Goal: Check status: Check status

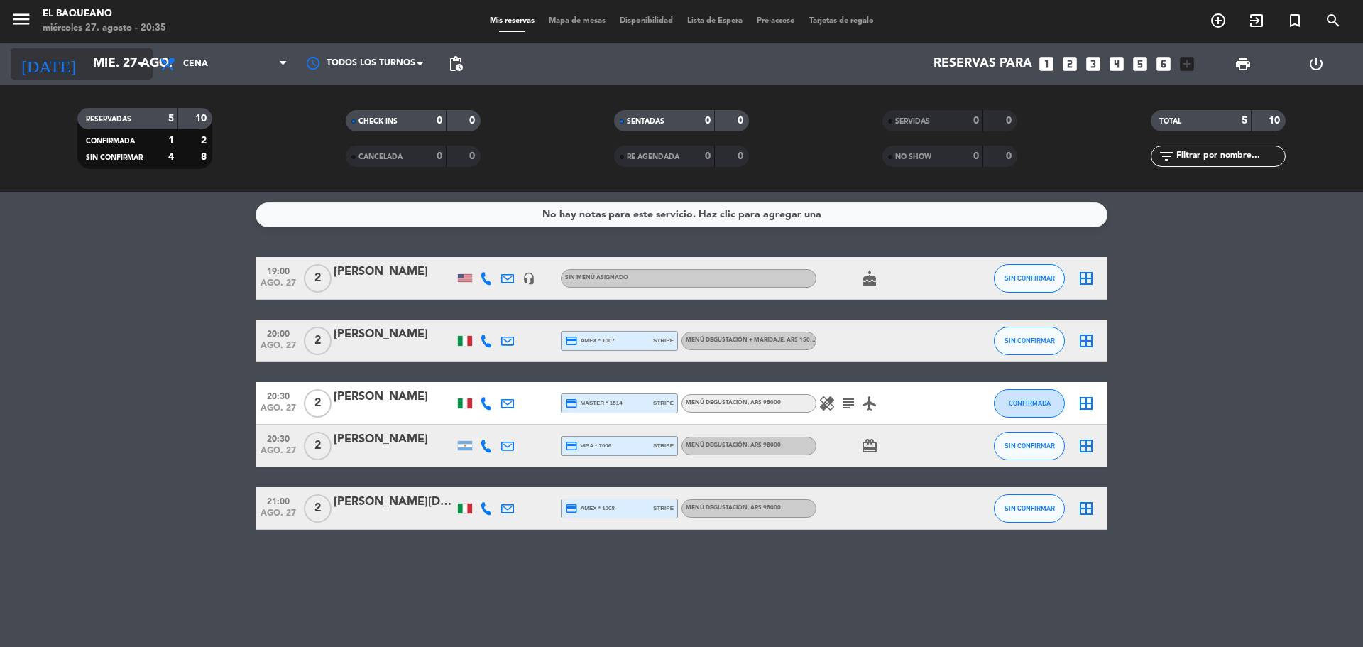
click at [137, 58] on icon "arrow_drop_down" at bounding box center [140, 63] width 17 height 17
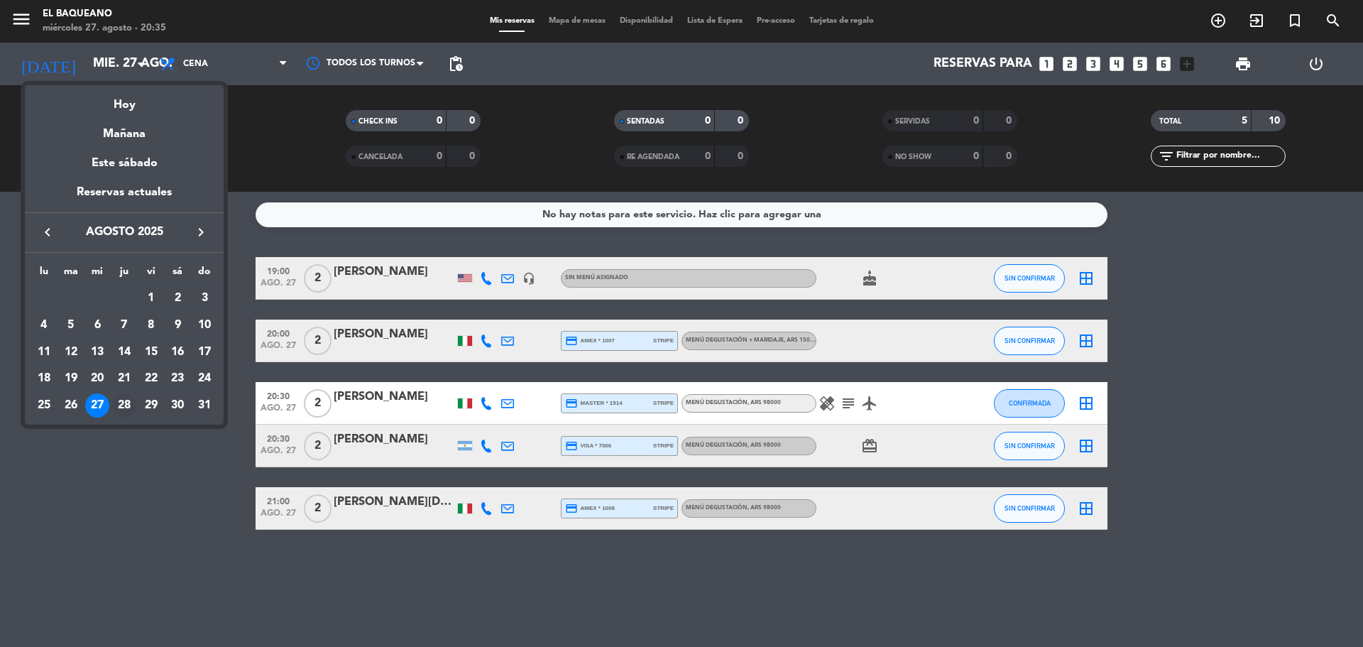
click at [119, 401] on div "28" at bounding box center [124, 405] width 24 height 24
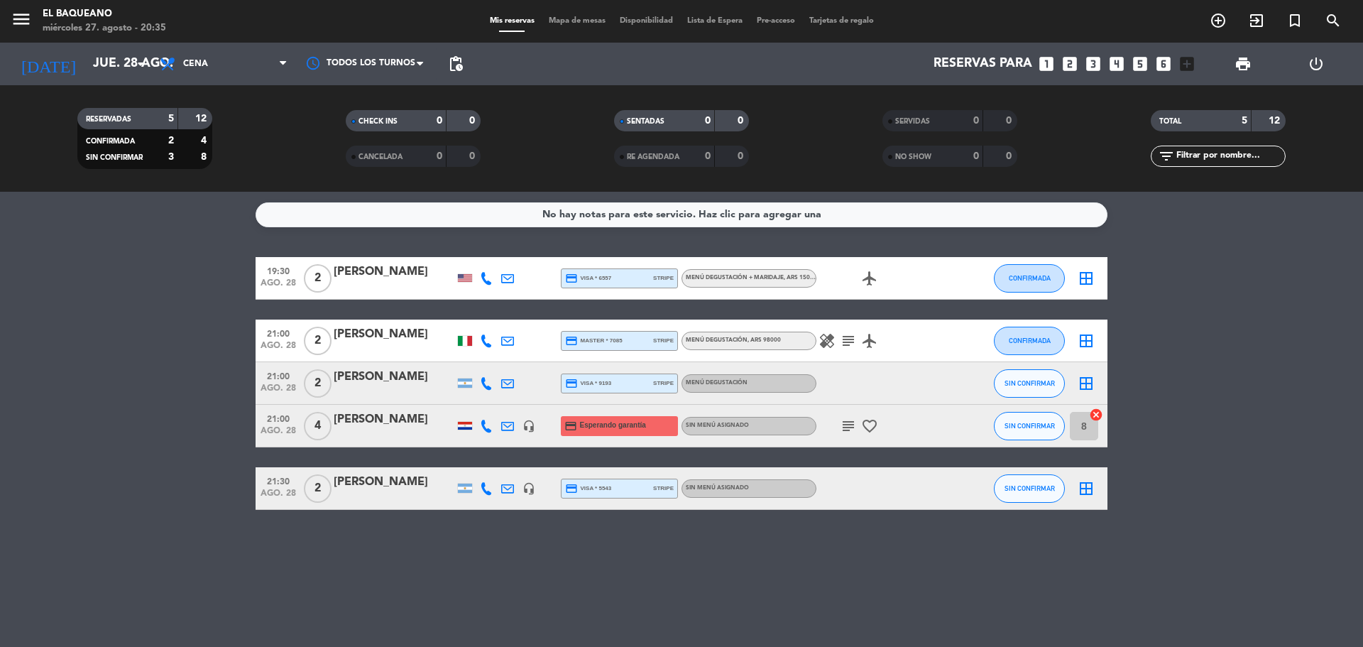
drag, startPoint x: 118, startPoint y: 72, endPoint x: 136, endPoint y: 471, distance: 400.1
click at [136, 472] on bookings-row "19:30 ago. 28 2 [PERSON_NAME] credit_card visa * 6557 stripe Menú degustación +…" at bounding box center [681, 383] width 1363 height 253
click at [113, 72] on input "jue. 28 ago." at bounding box center [168, 64] width 165 height 28
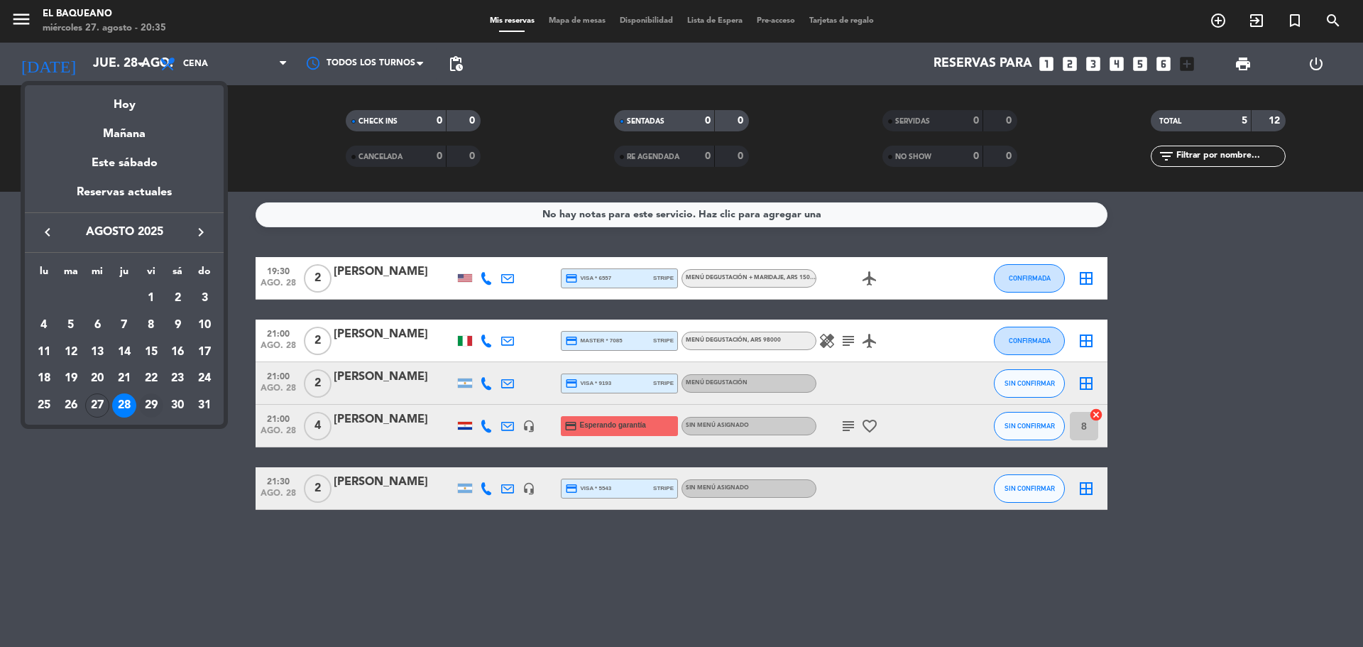
click at [158, 403] on div "29" at bounding box center [151, 405] width 24 height 24
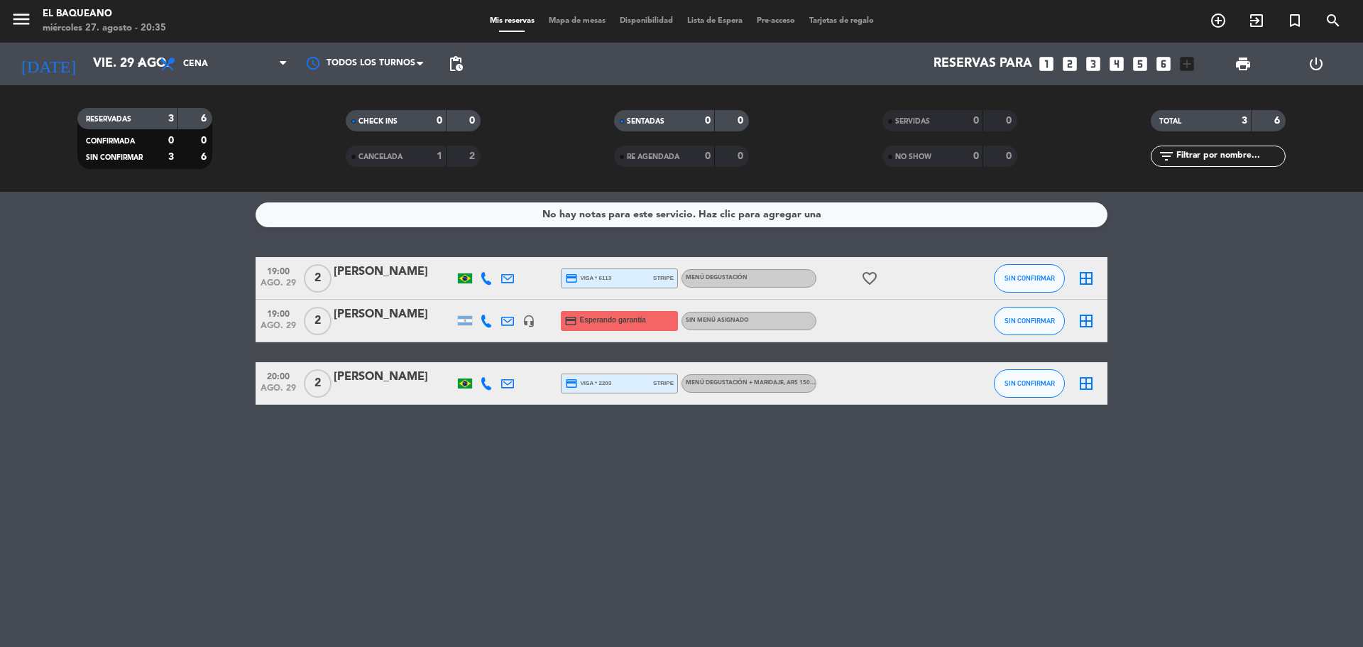
drag, startPoint x: 110, startPoint y: 73, endPoint x: 108, endPoint y: 596, distance: 523.2
click at [108, 596] on div "No hay notas para este servicio. Haz clic para agregar una 19:00 ago. 29 2 [PER…" at bounding box center [681, 419] width 1363 height 455
click at [113, 53] on input "vie. 29 ago." at bounding box center [168, 64] width 165 height 28
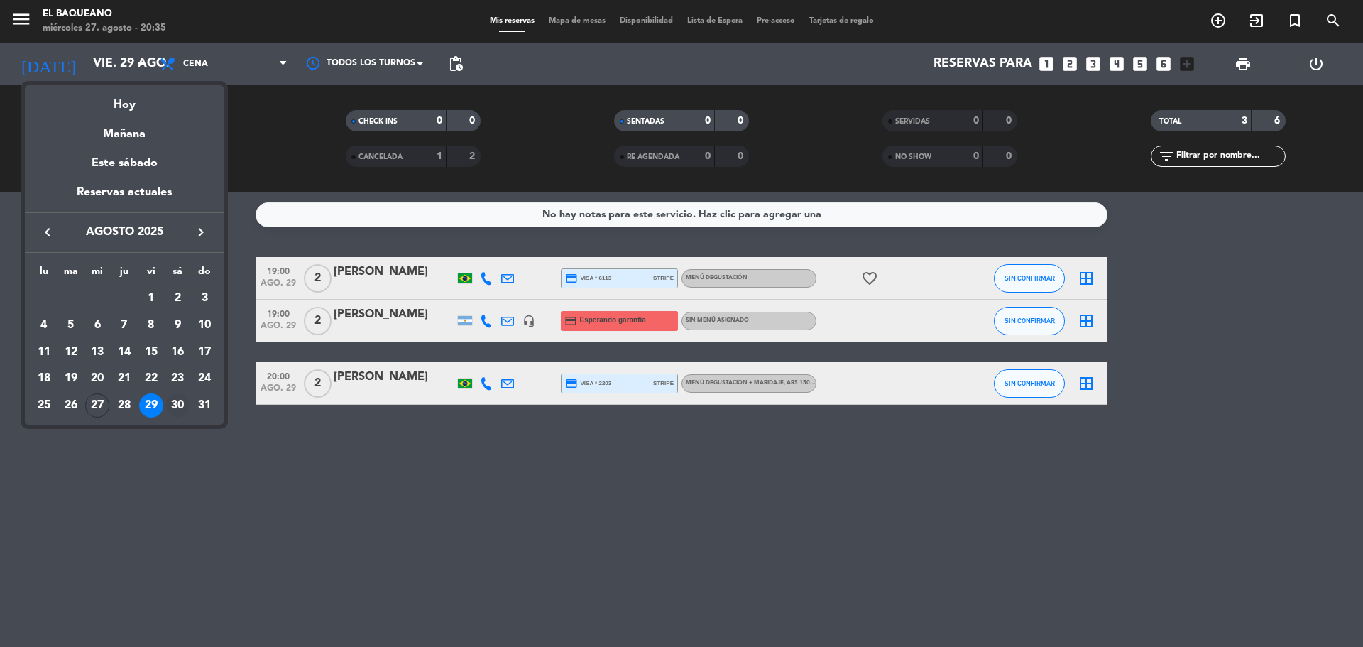
click at [185, 402] on div "30" at bounding box center [177, 405] width 24 height 24
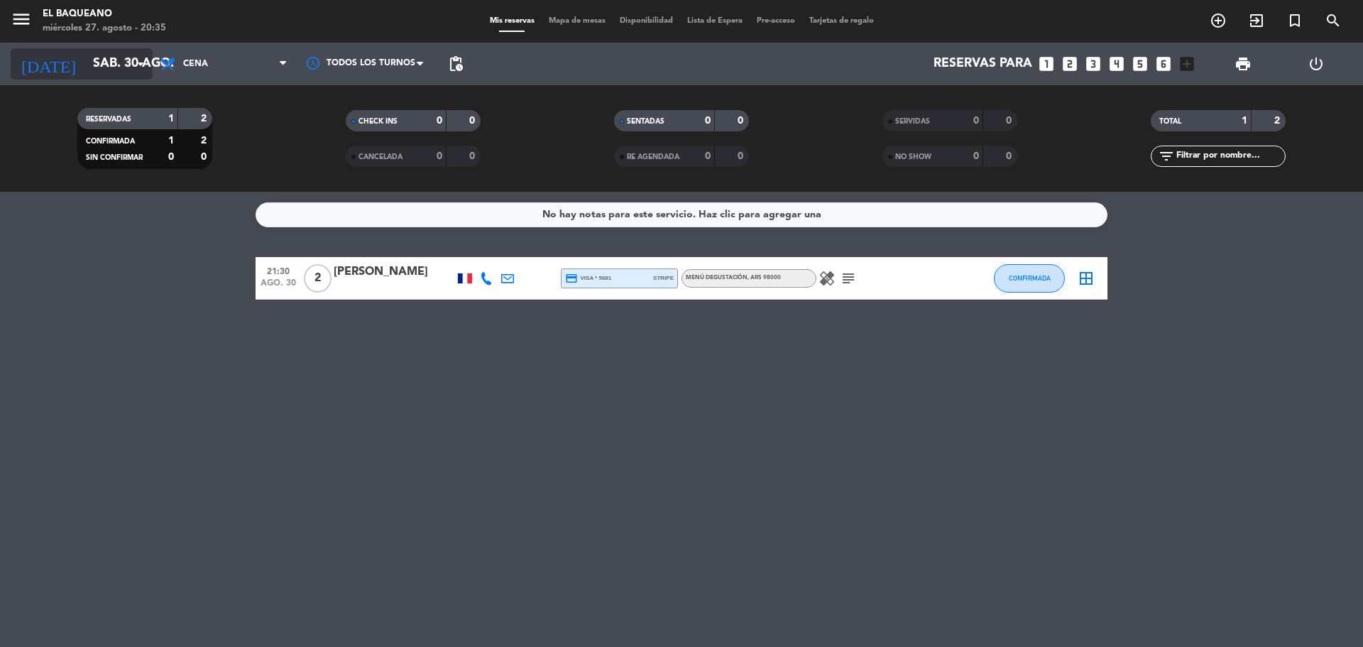
click at [104, 69] on input "sáb. 30 ago." at bounding box center [168, 64] width 165 height 28
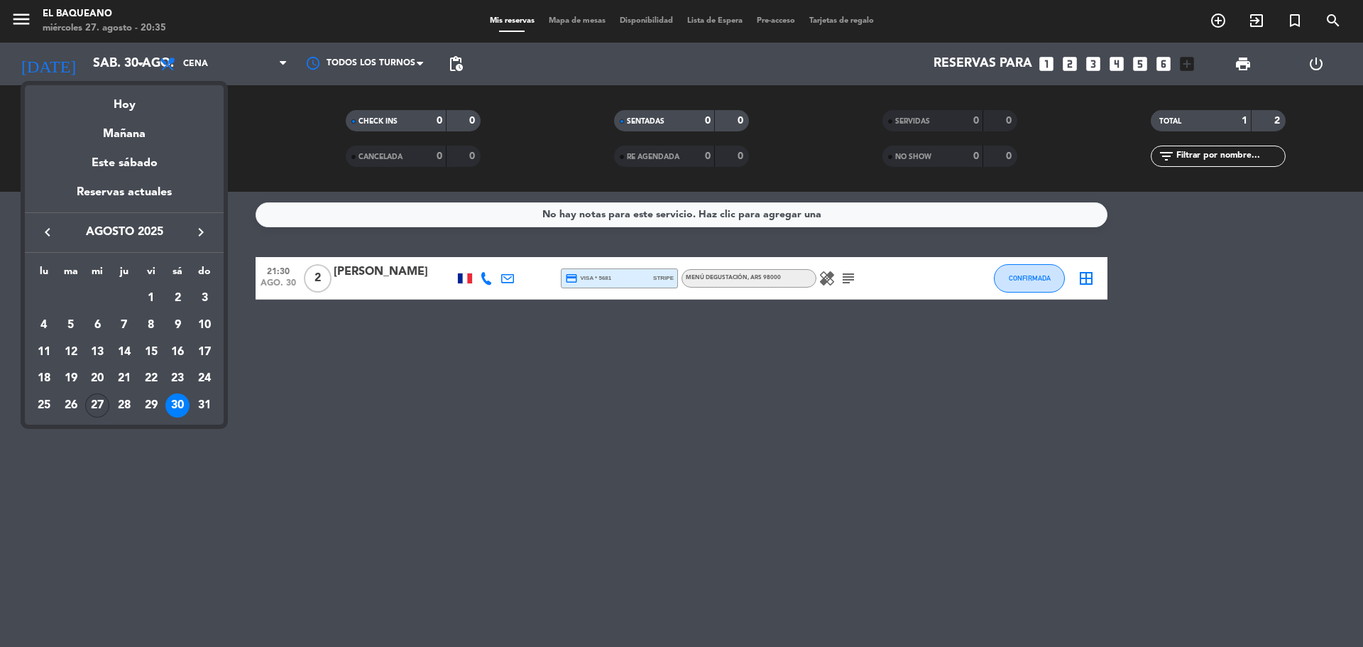
click at [97, 405] on div "27" at bounding box center [97, 405] width 24 height 24
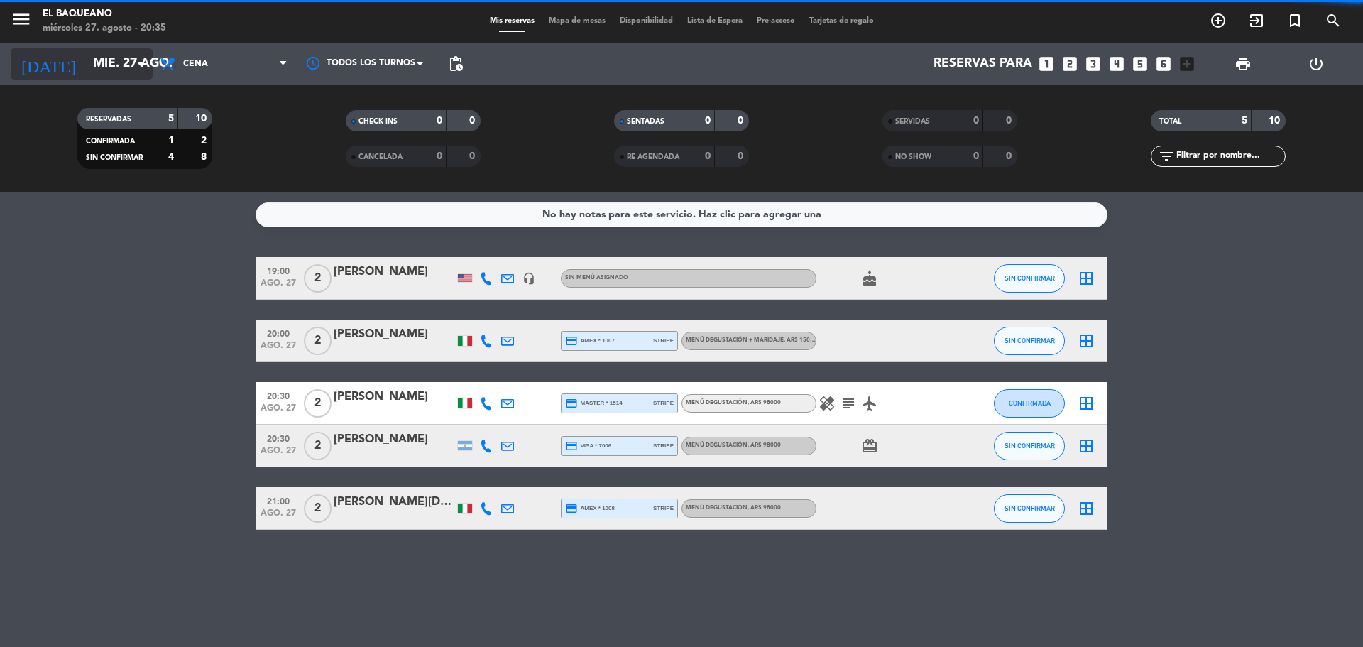
click at [109, 65] on input "mié. 27 ago." at bounding box center [168, 64] width 165 height 28
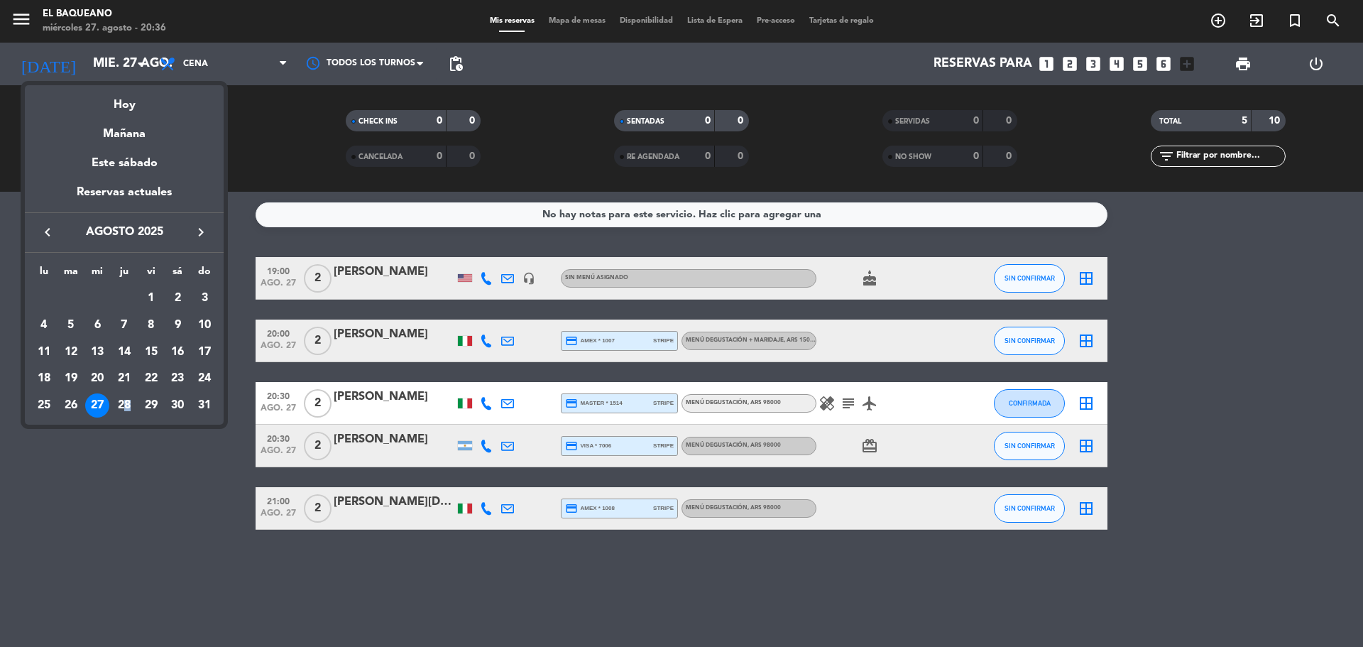
click at [128, 407] on div "28" at bounding box center [124, 405] width 24 height 24
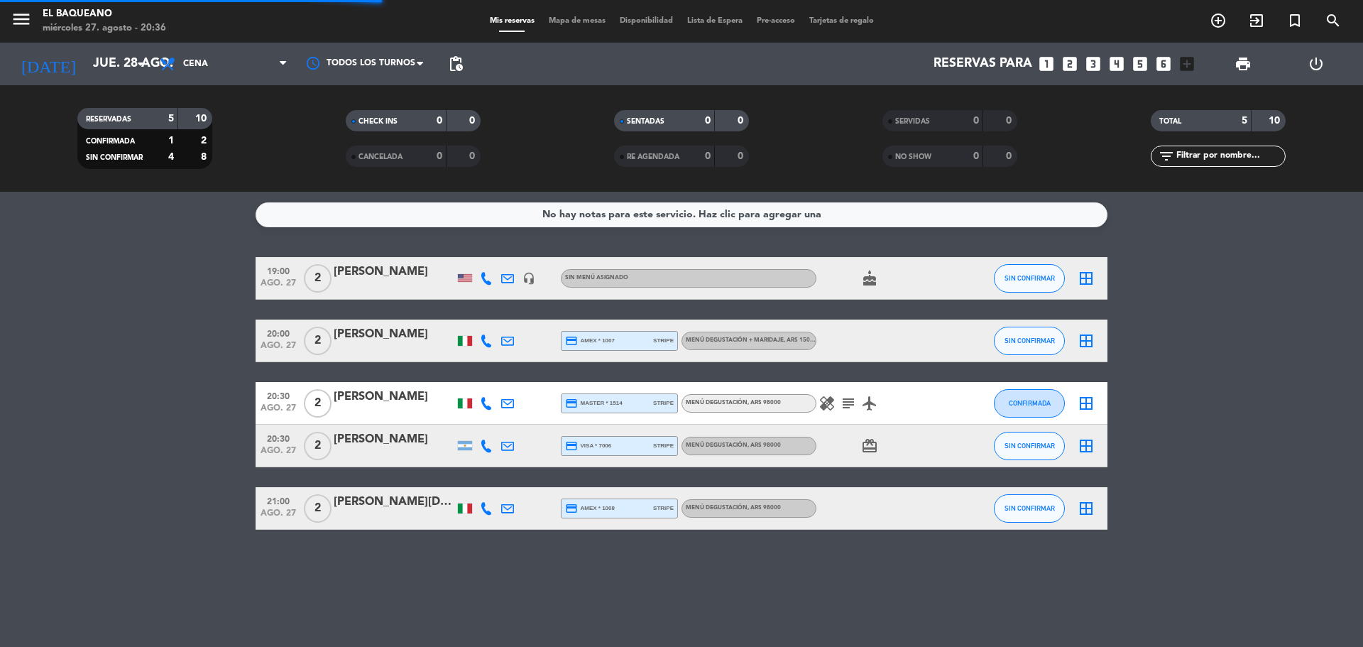
click at [131, 406] on bookings-row "19:00 ago. 27 2 [PERSON_NAME] headset_mic Sin menú asignado cake SIN CONFIRMAR …" at bounding box center [681, 393] width 1363 height 273
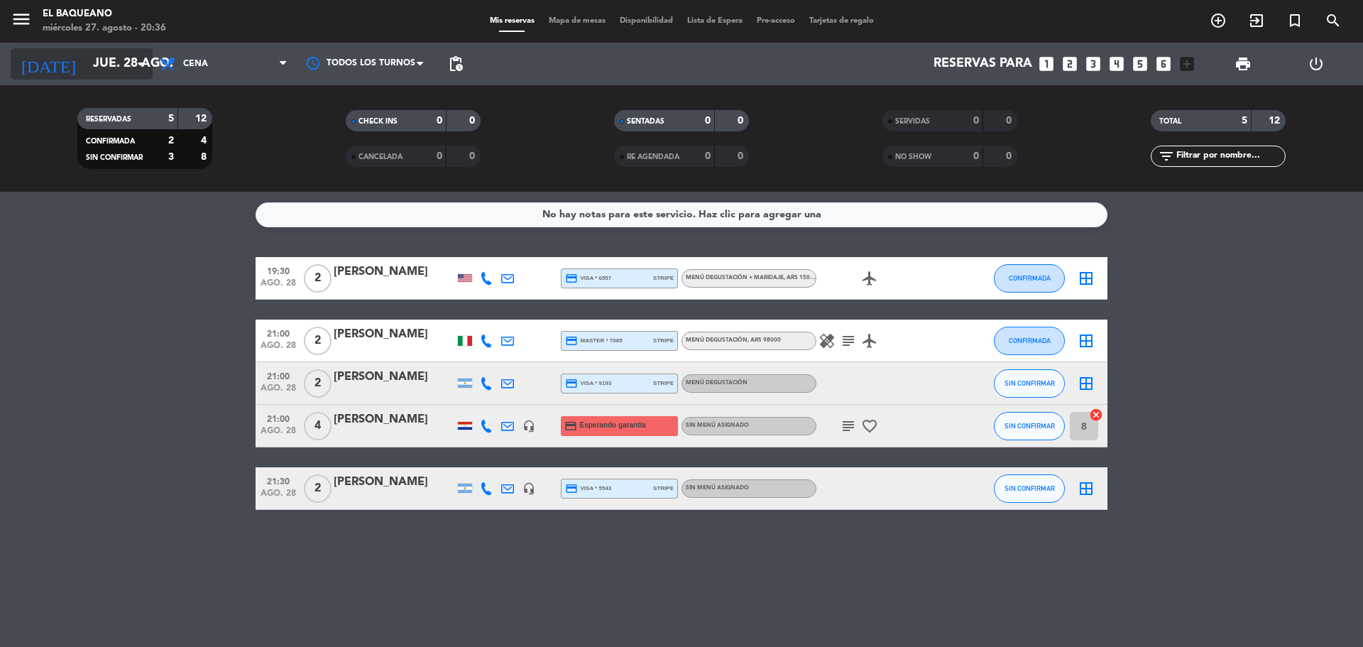
click at [112, 64] on input "jue. 28 ago." at bounding box center [168, 64] width 165 height 28
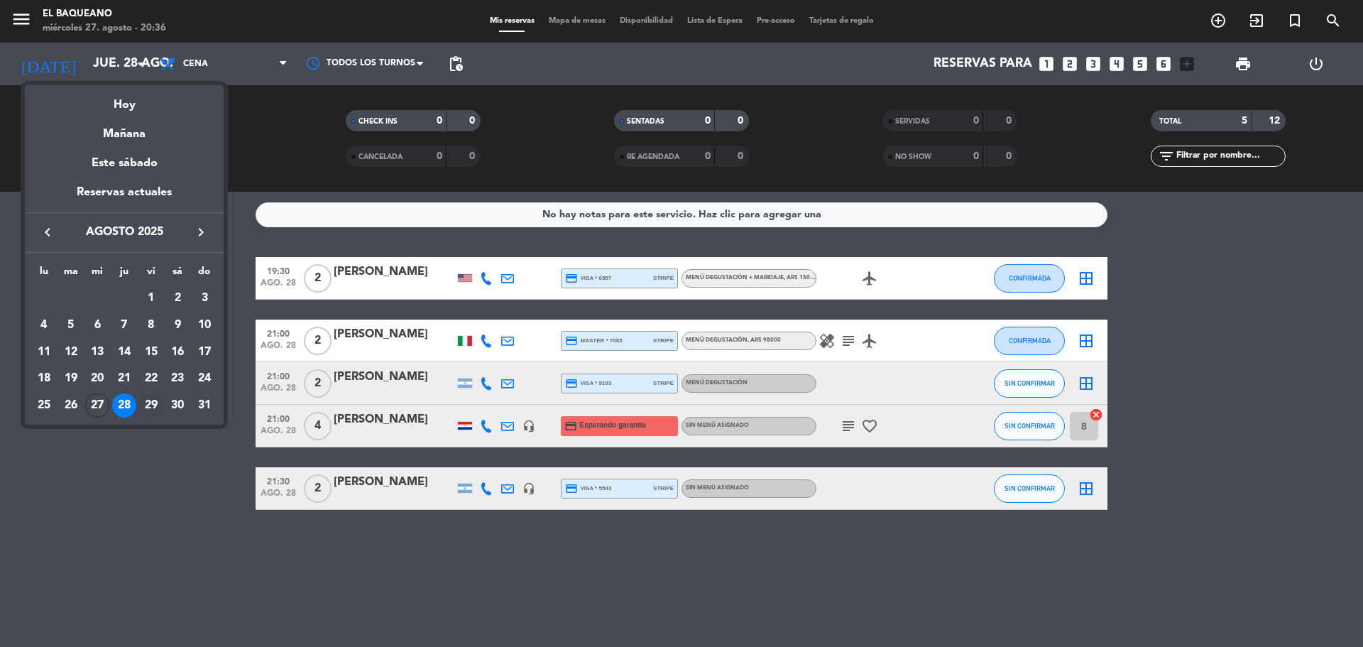
click at [147, 402] on div "29" at bounding box center [151, 405] width 24 height 24
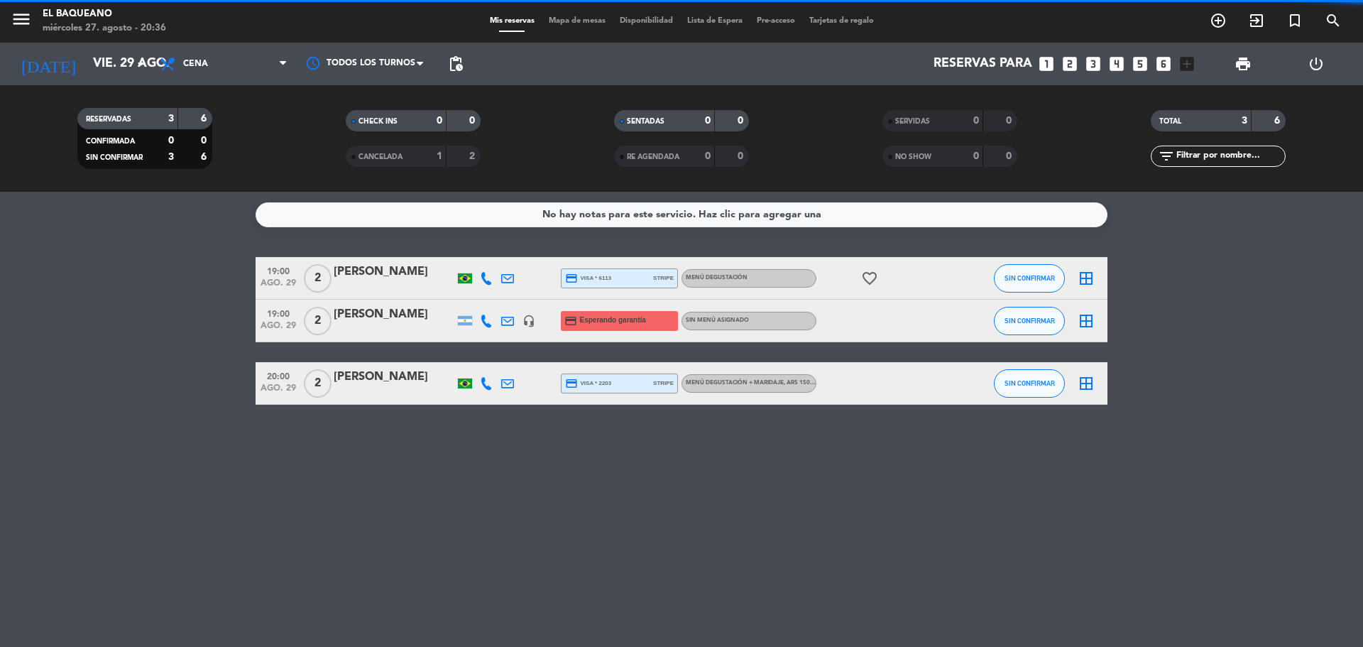
click at [150, 402] on bookings-row "19:00 ago. 29 2 [PERSON_NAME] credit_card visa * 6113 stripe Menú degustación f…" at bounding box center [681, 331] width 1363 height 148
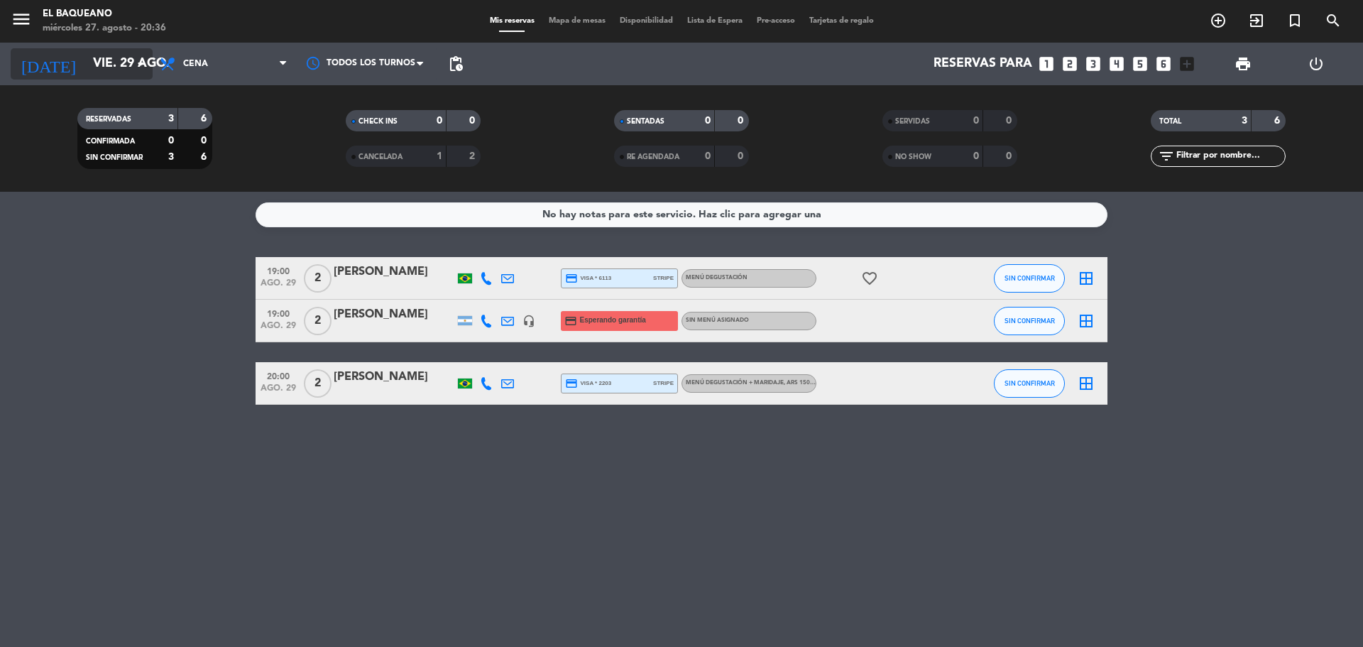
click at [112, 69] on input "vie. 29 ago." at bounding box center [168, 64] width 165 height 28
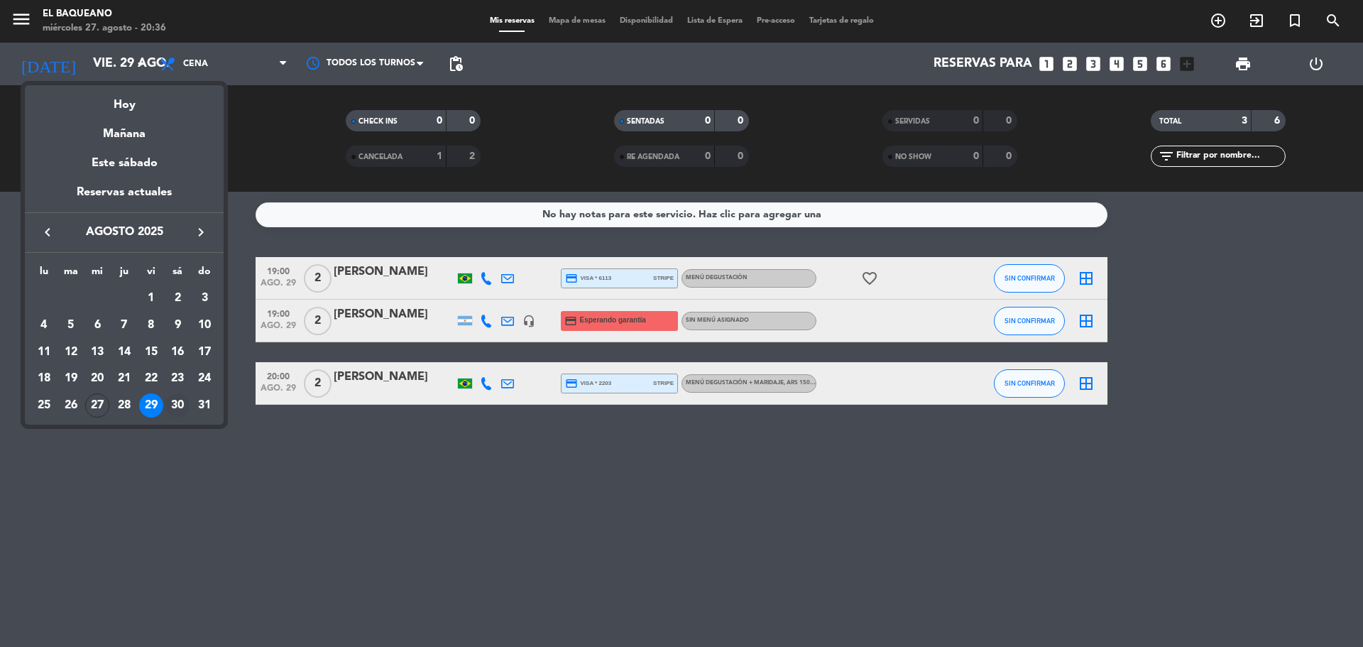
click at [168, 401] on div "30" at bounding box center [177, 405] width 24 height 24
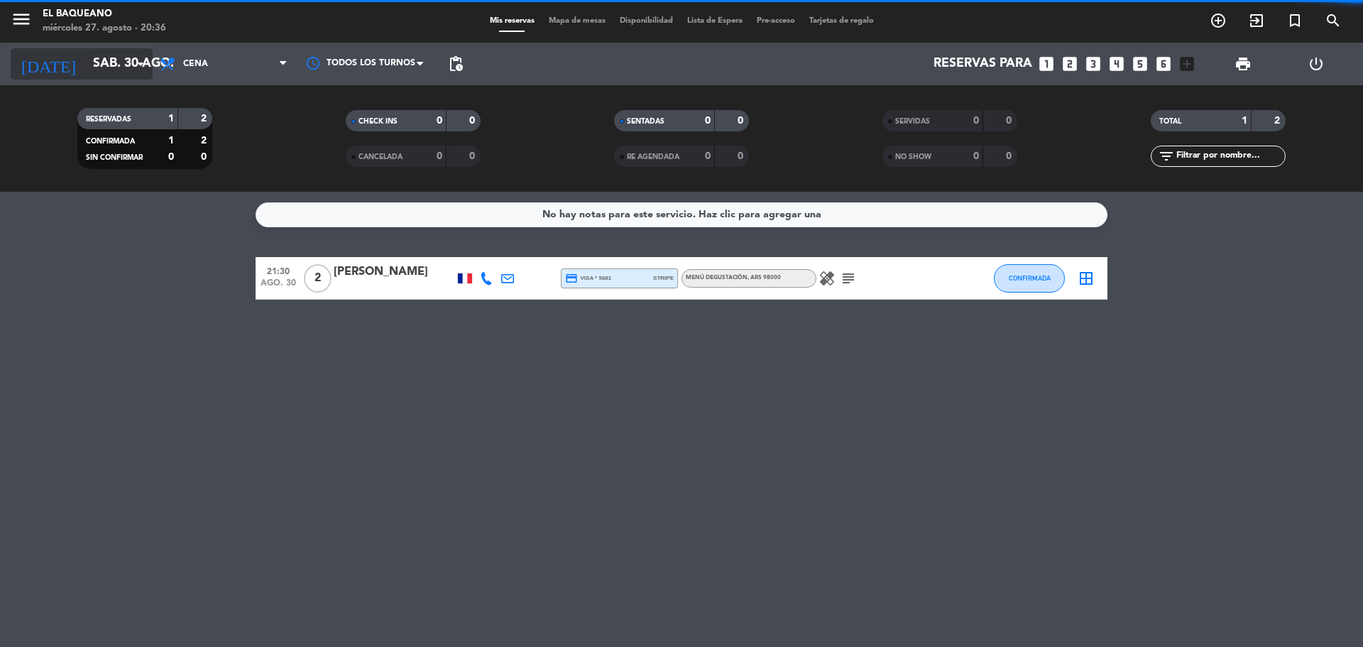
click at [106, 67] on input "sáb. 30 ago." at bounding box center [168, 64] width 165 height 28
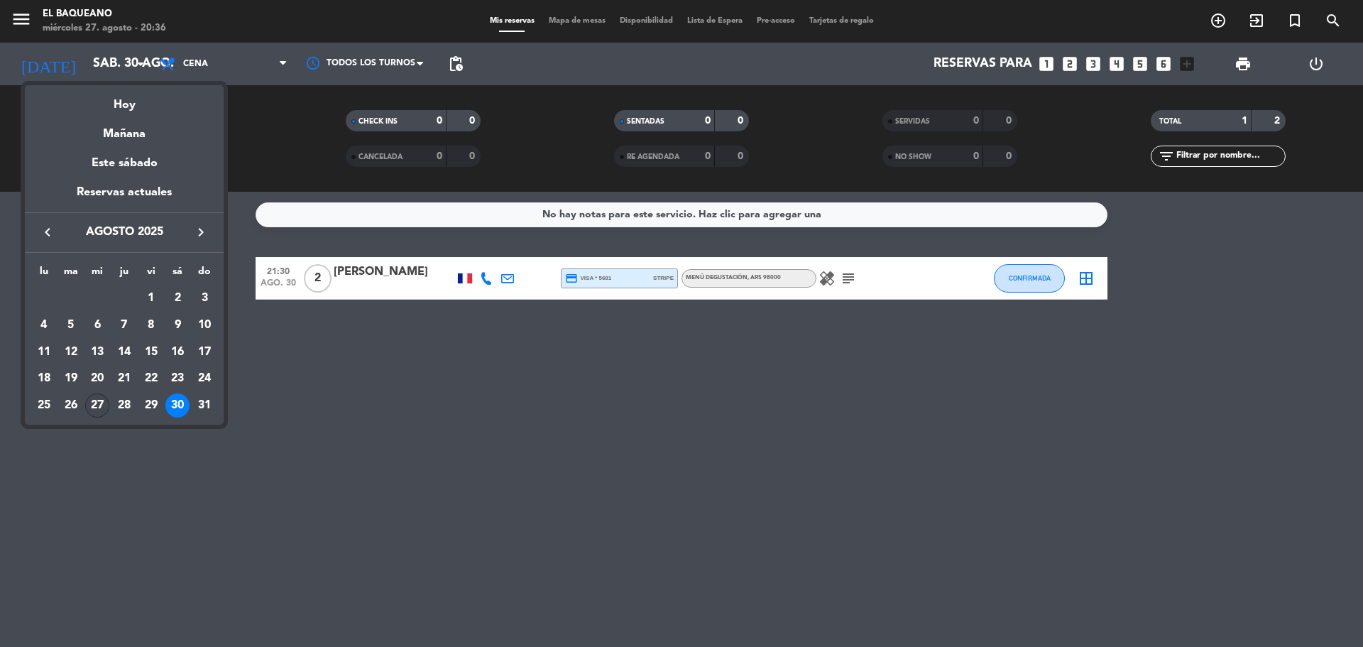
click at [102, 398] on div "27" at bounding box center [97, 405] width 24 height 24
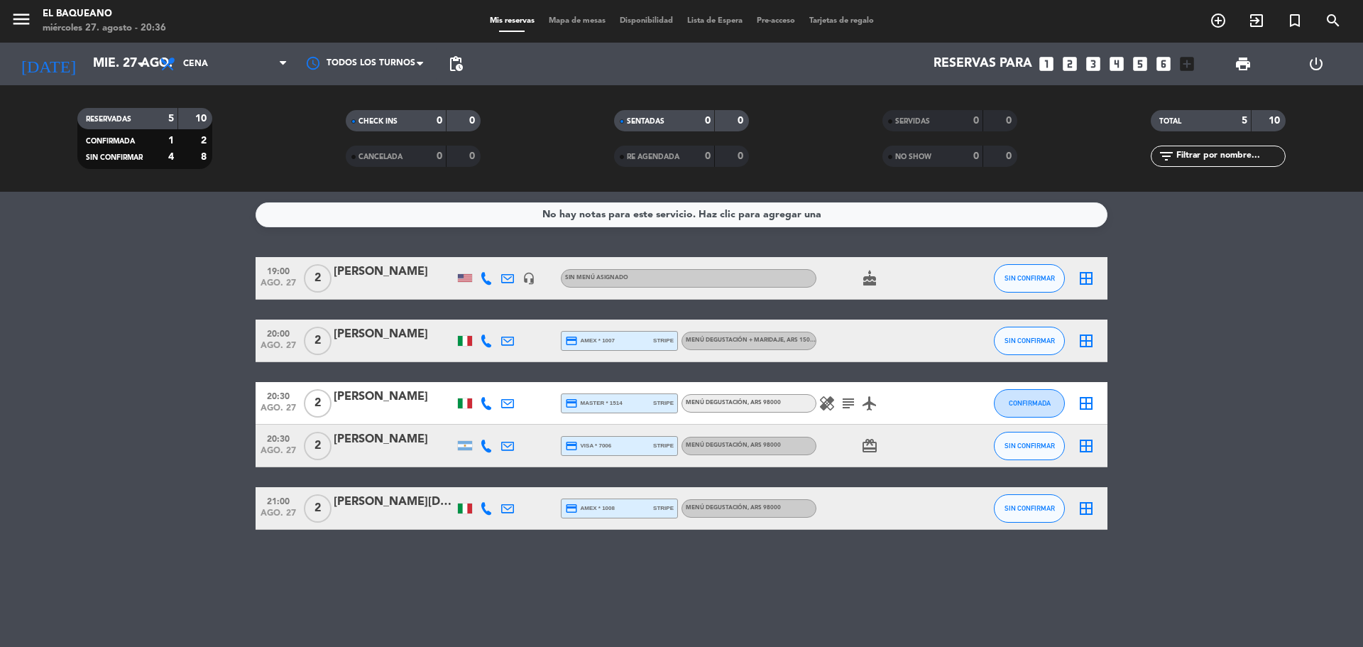
drag, startPoint x: 194, startPoint y: 302, endPoint x: 186, endPoint y: 271, distance: 32.2
click at [194, 298] on bookings-row "19:00 ago. 27 2 [PERSON_NAME] headset_mic Sin menú asignado cake SIN CONFIRMAR …" at bounding box center [681, 393] width 1363 height 273
click at [133, 65] on icon "arrow_drop_down" at bounding box center [140, 63] width 17 height 17
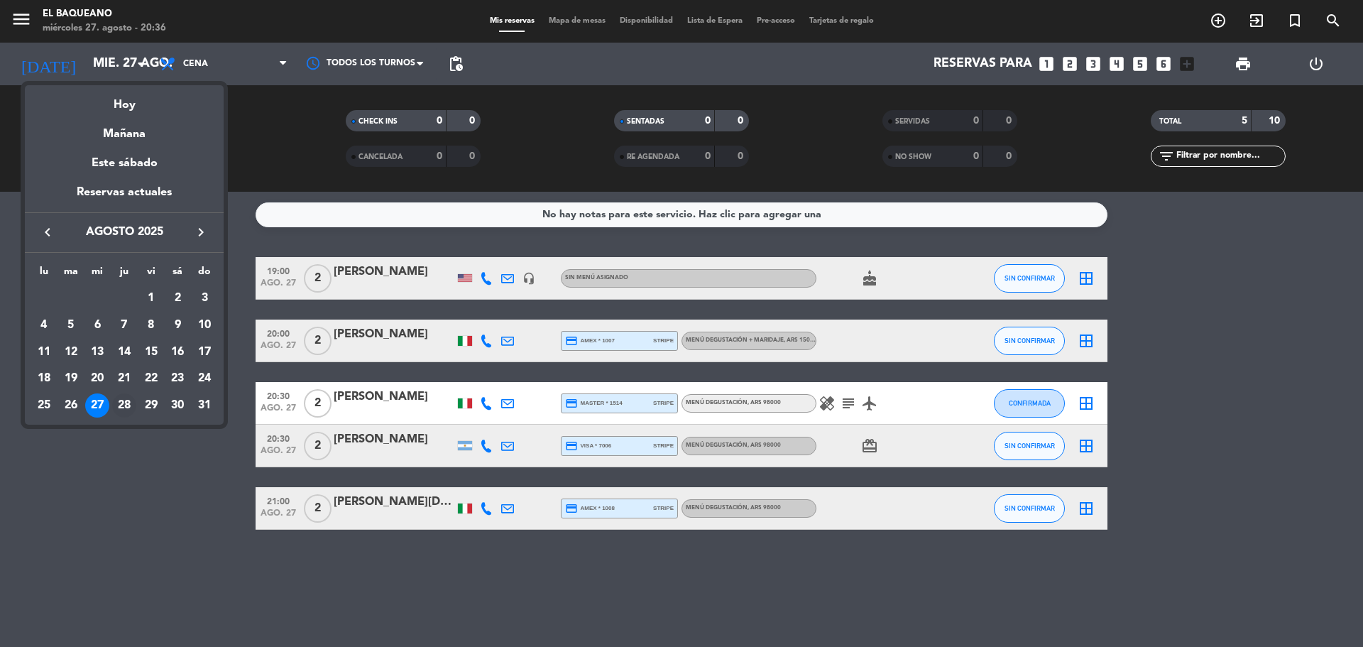
click at [121, 415] on div "28" at bounding box center [124, 405] width 24 height 24
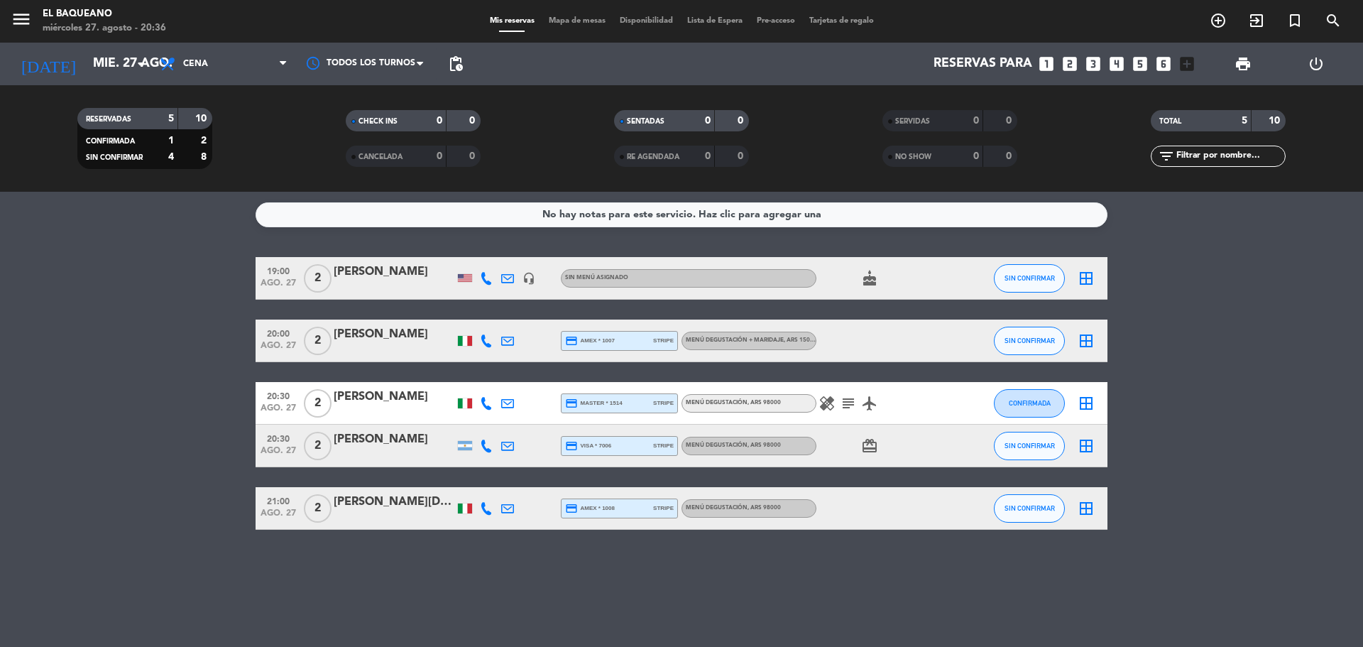
type input "jue. 28 ago."
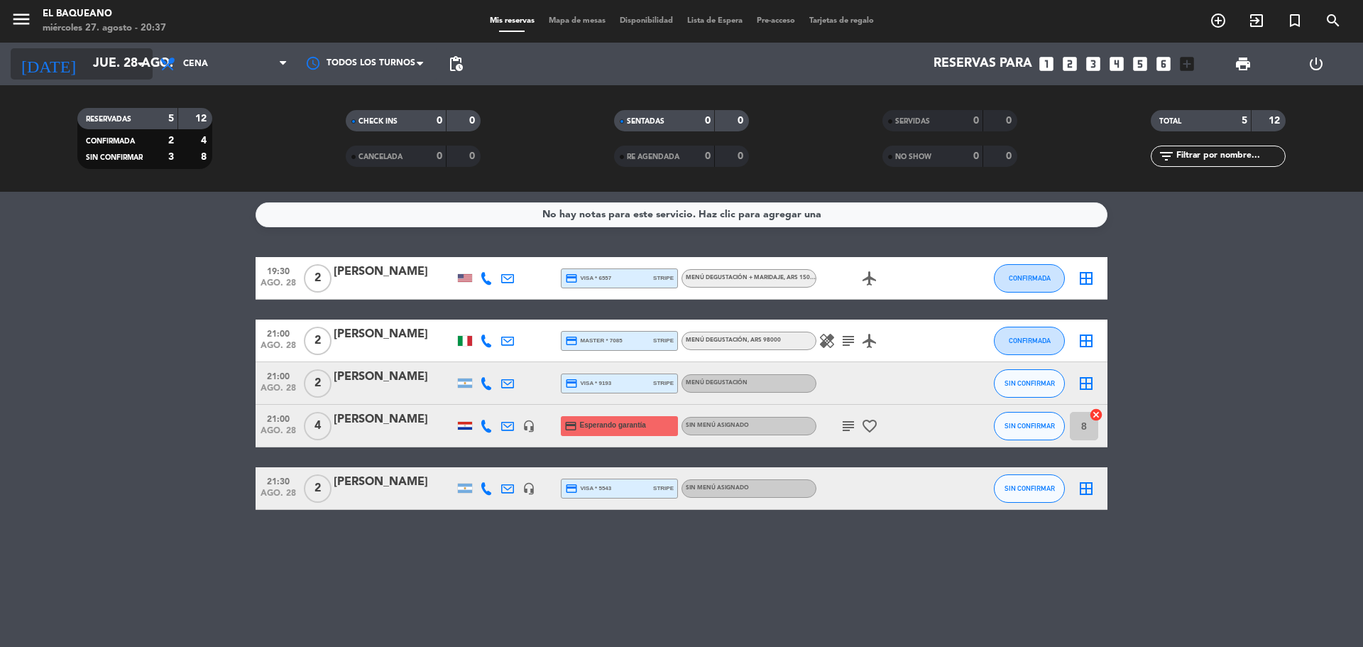
click at [119, 65] on input "jue. 28 ago." at bounding box center [168, 64] width 165 height 28
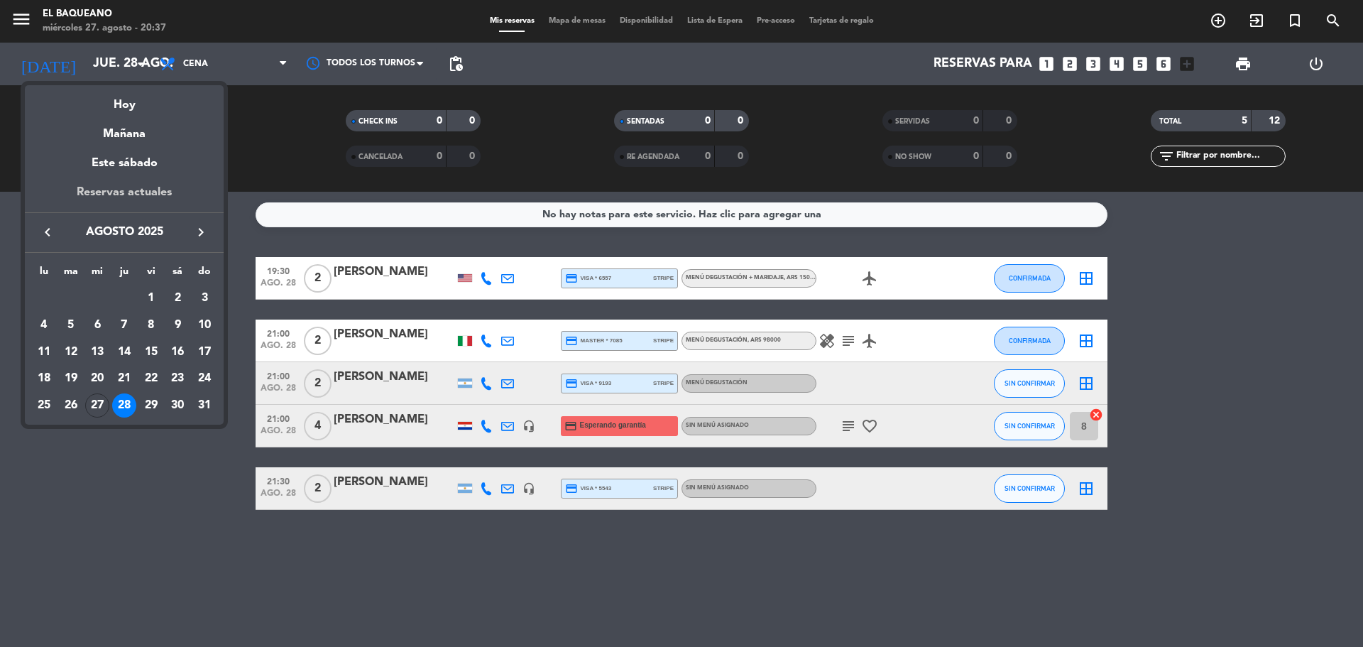
click at [124, 193] on div "Reservas actuales" at bounding box center [124, 197] width 199 height 29
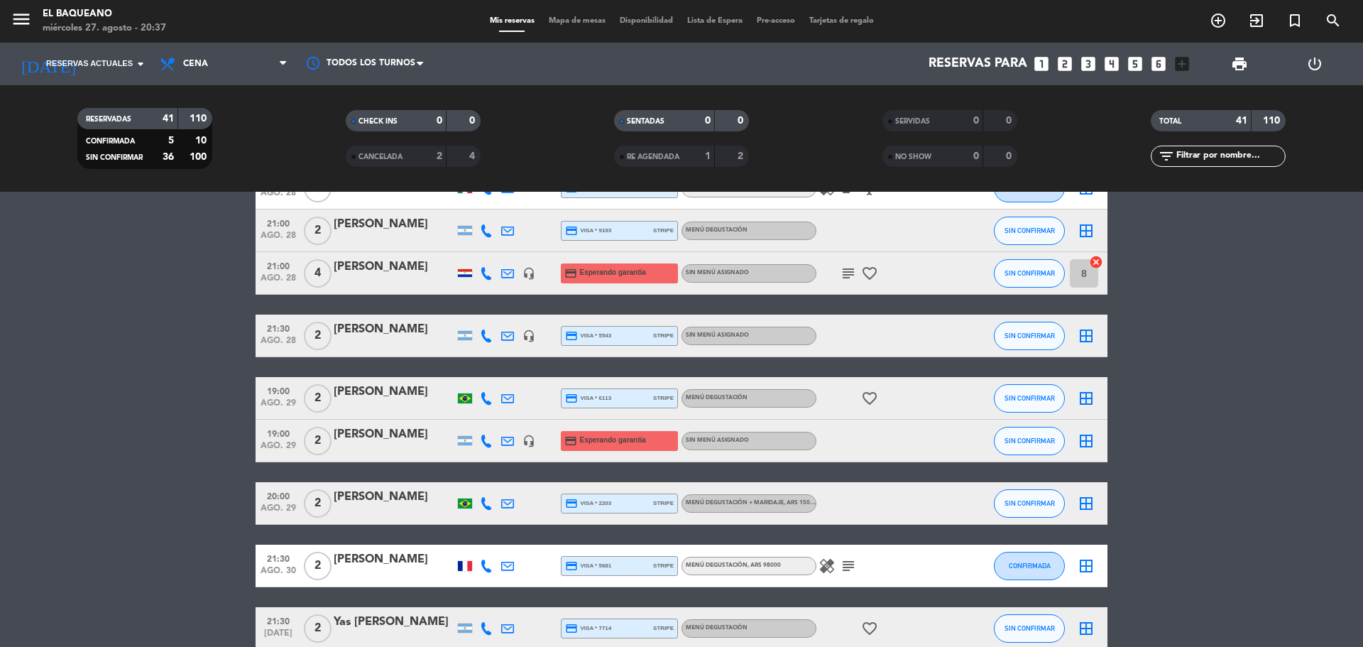
scroll to position [426, 0]
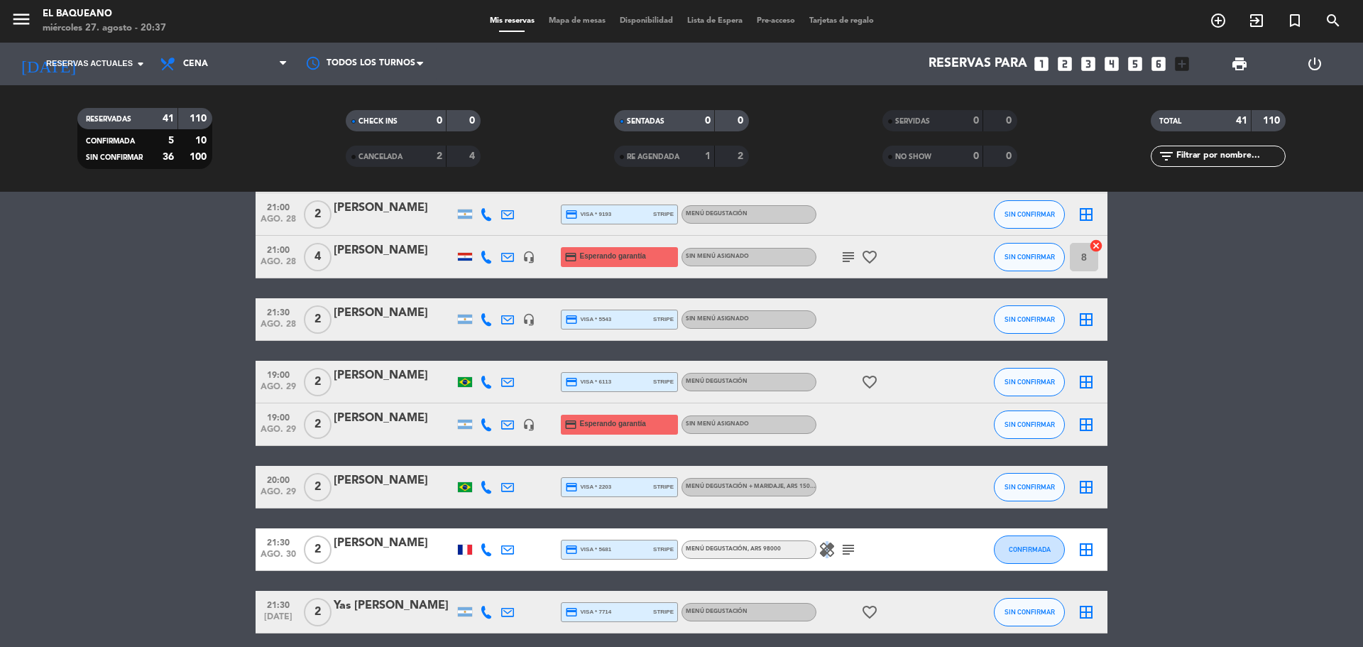
click at [825, 547] on icon "healing" at bounding box center [827, 549] width 17 height 17
click at [849, 551] on icon "subject" at bounding box center [848, 549] width 17 height 17
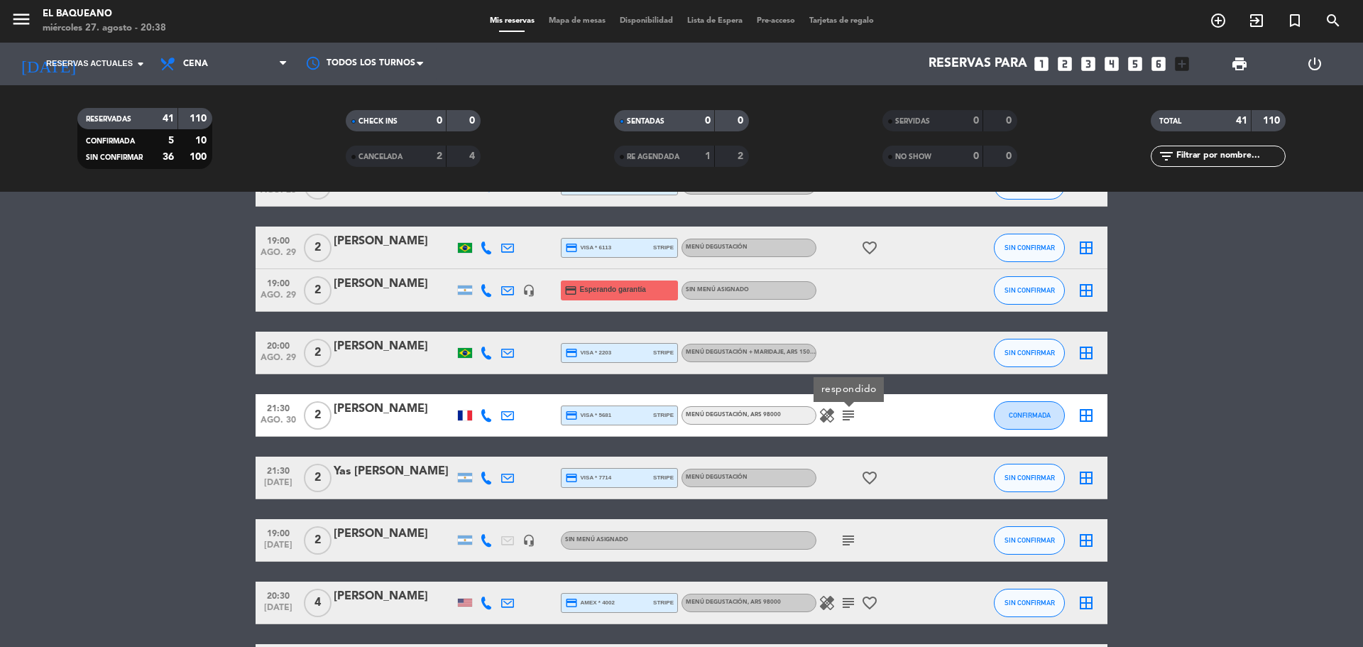
scroll to position [568, 0]
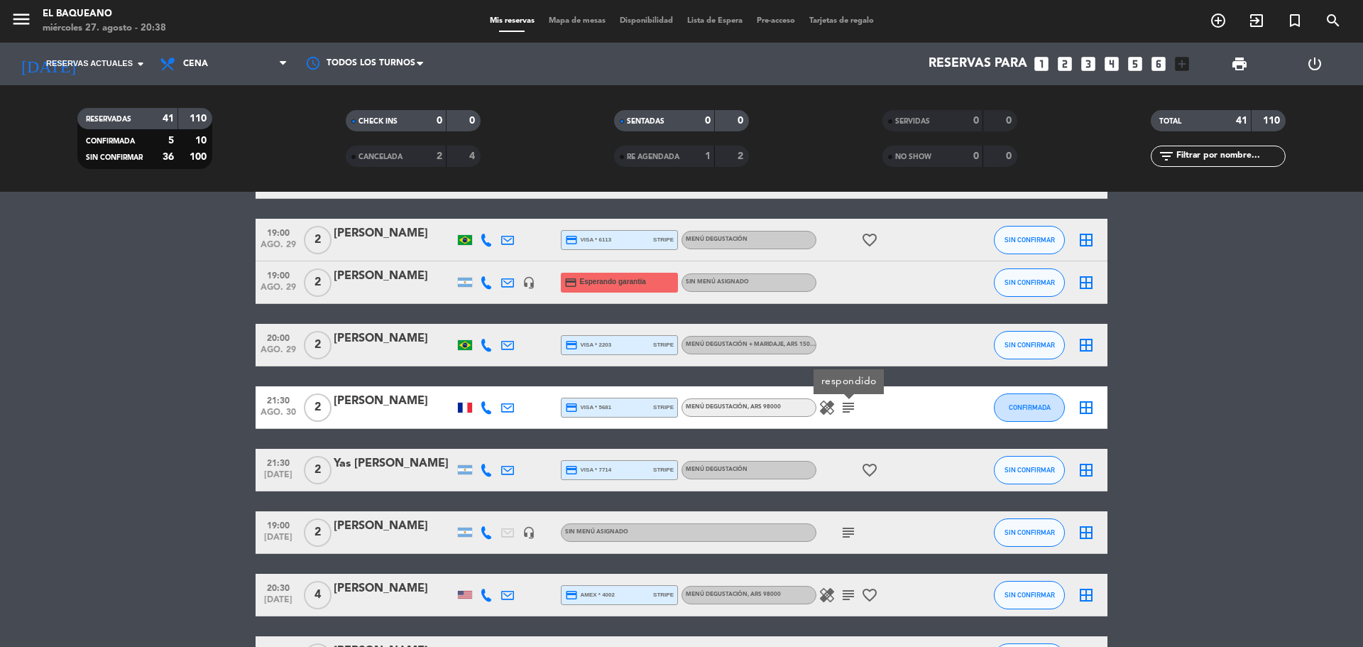
click at [827, 410] on icon "healing" at bounding box center [827, 407] width 17 height 17
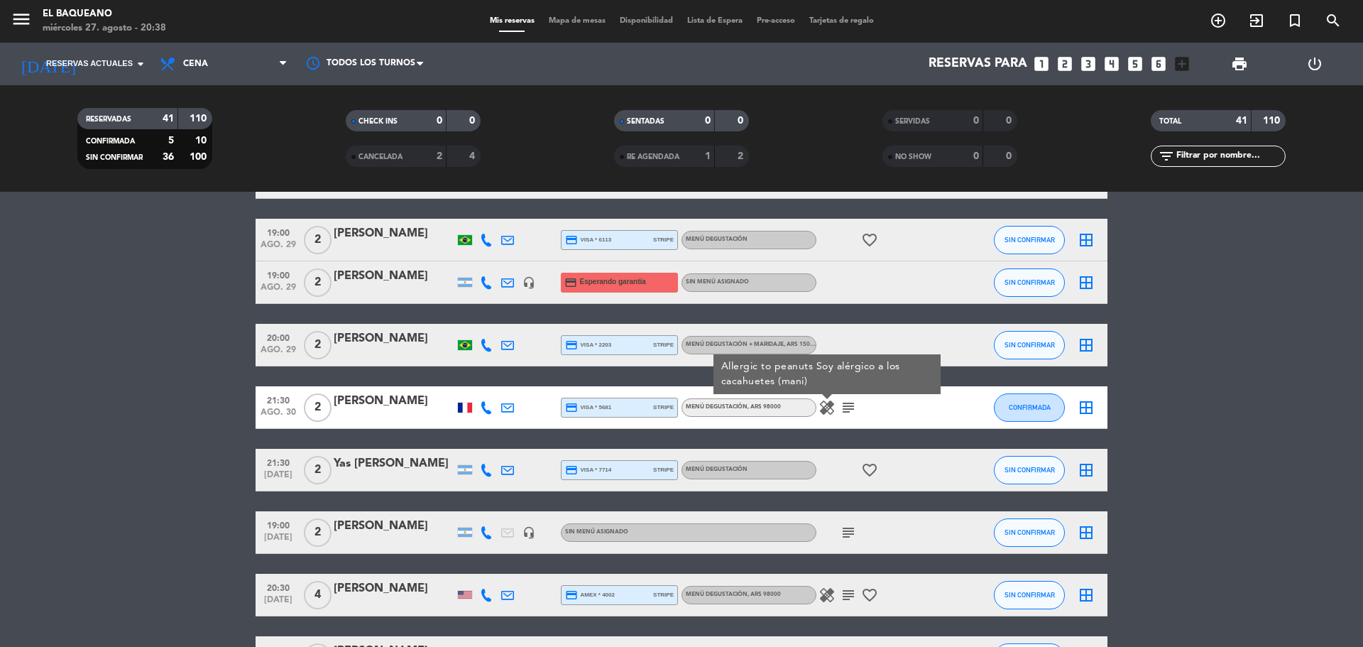
click at [845, 402] on icon "subject" at bounding box center [848, 407] width 17 height 17
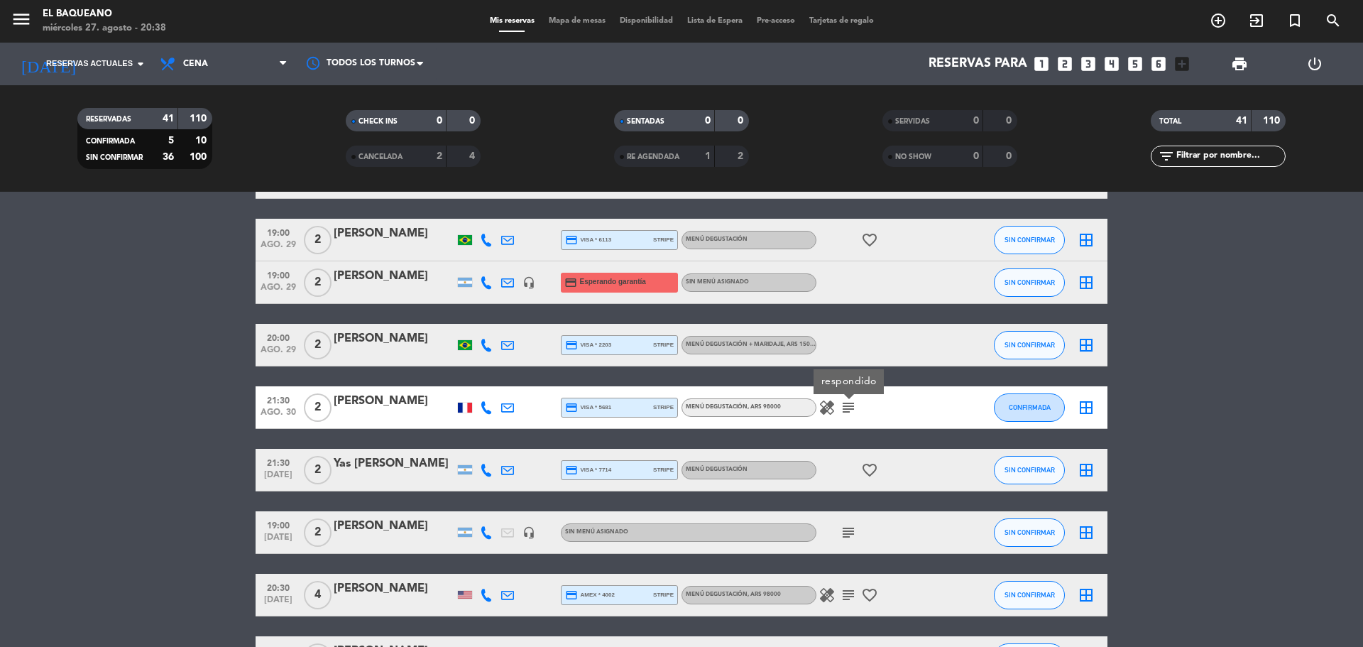
click at [828, 407] on icon "healing" at bounding box center [827, 407] width 17 height 17
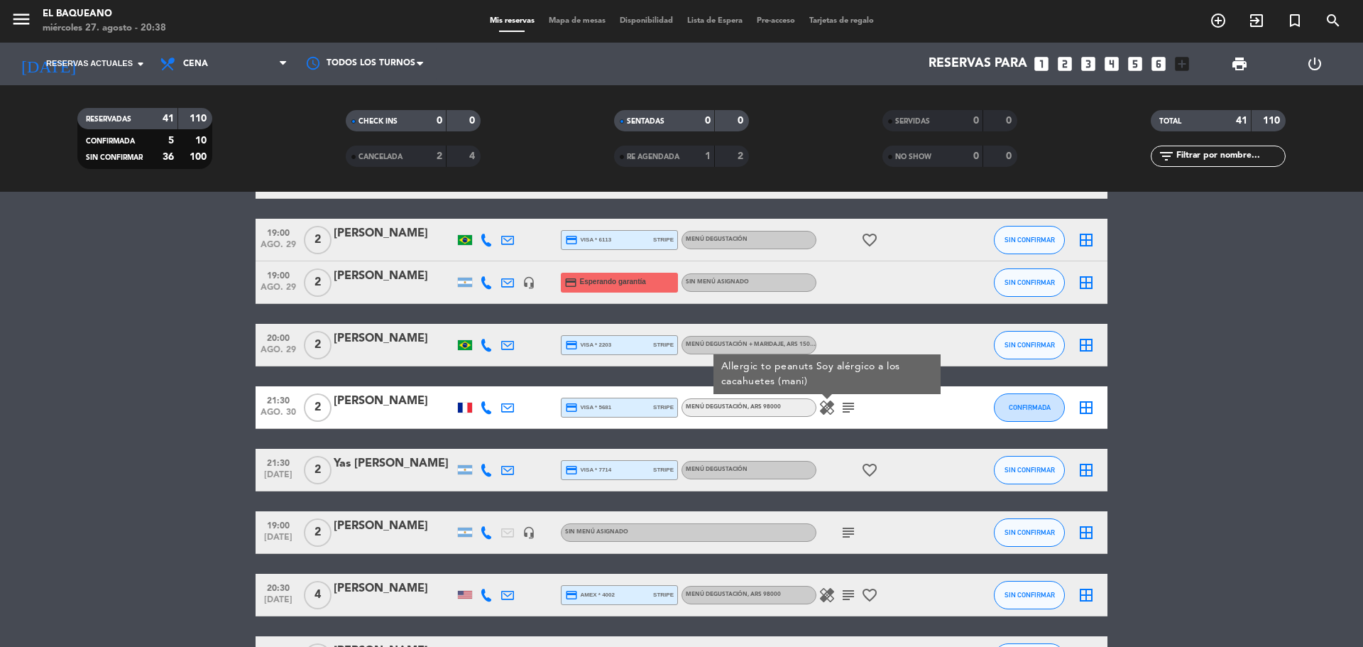
click at [845, 534] on icon "subject" at bounding box center [848, 532] width 17 height 17
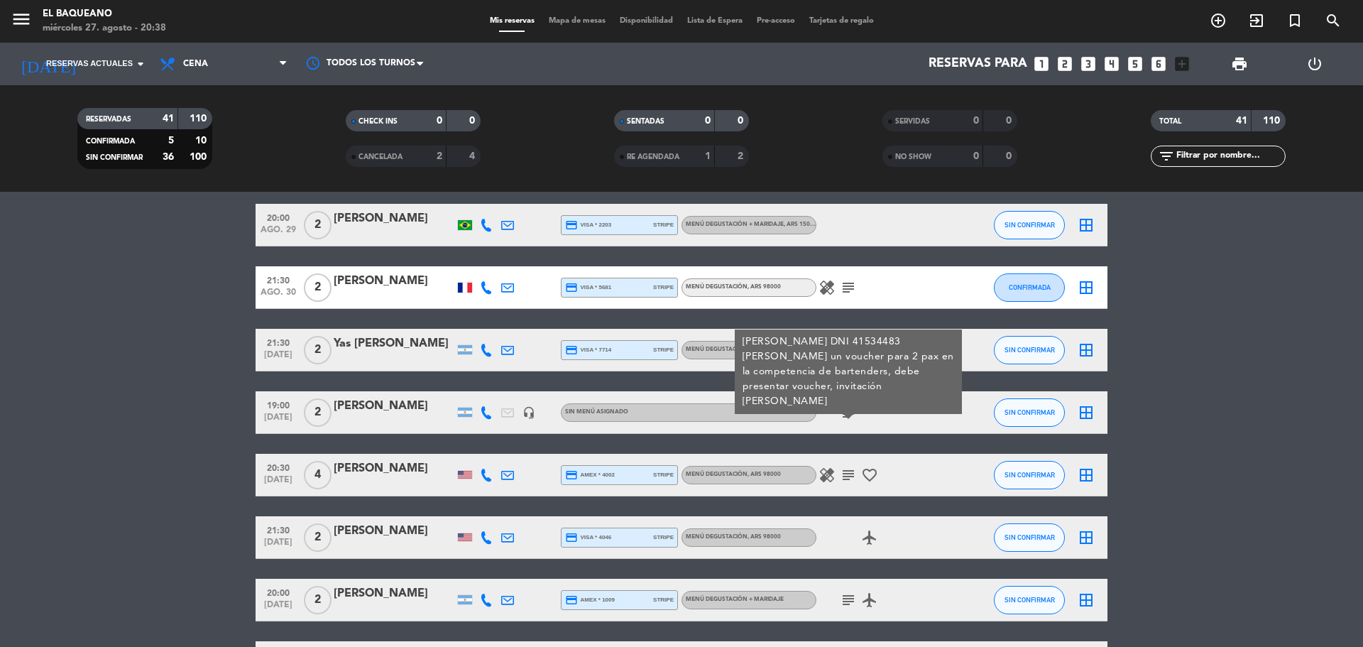
scroll to position [710, 0]
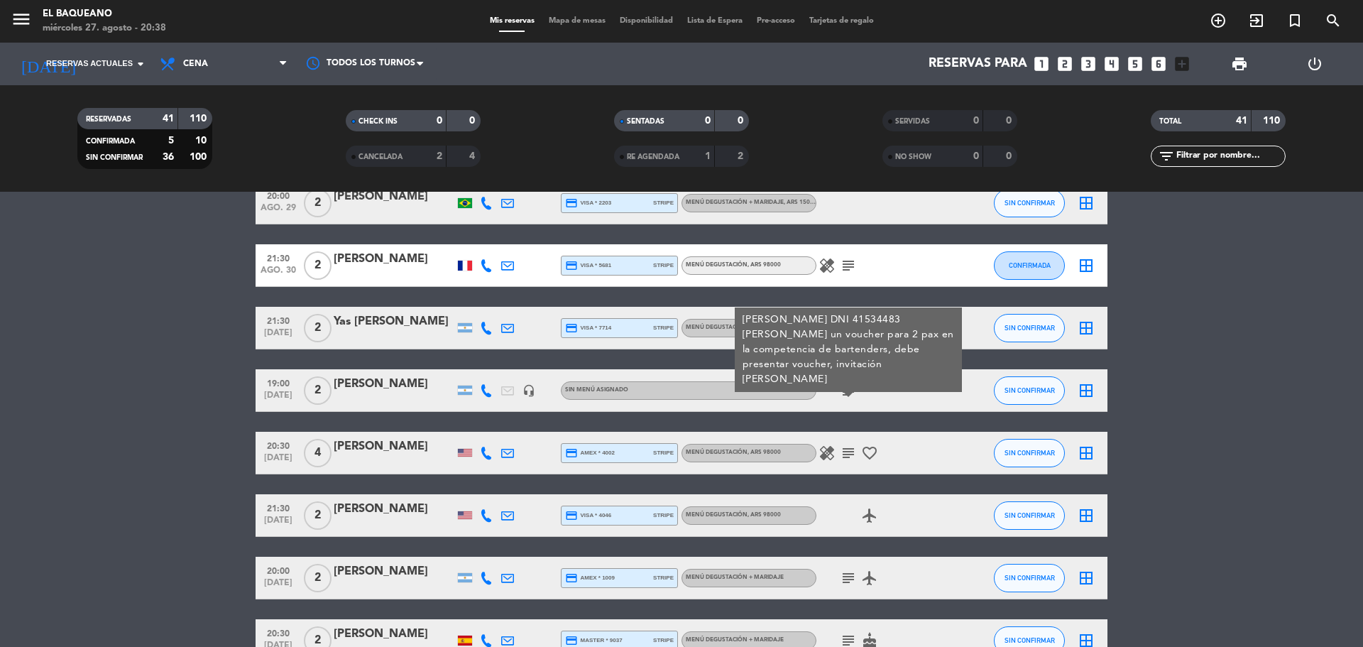
click at [820, 448] on icon "healing" at bounding box center [827, 452] width 17 height 17
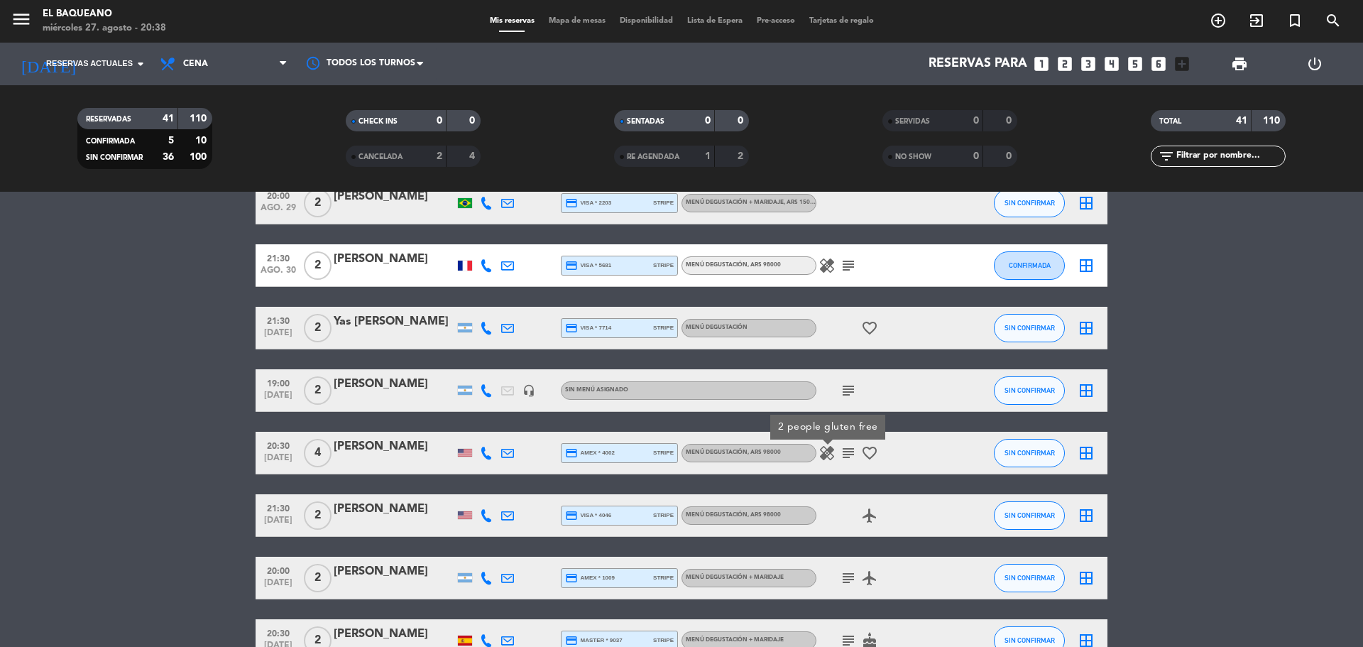
click at [840, 451] on icon "subject" at bounding box center [848, 452] width 17 height 17
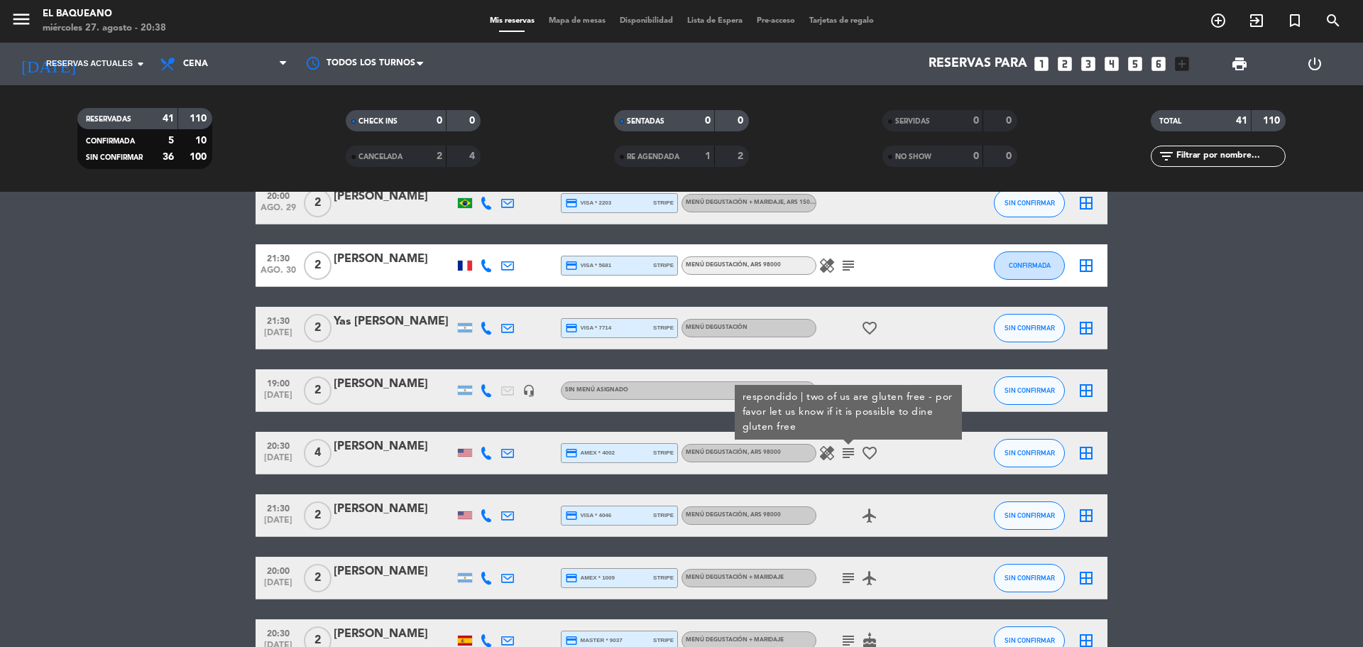
click at [836, 455] on span "healing" at bounding box center [826, 452] width 21 height 17
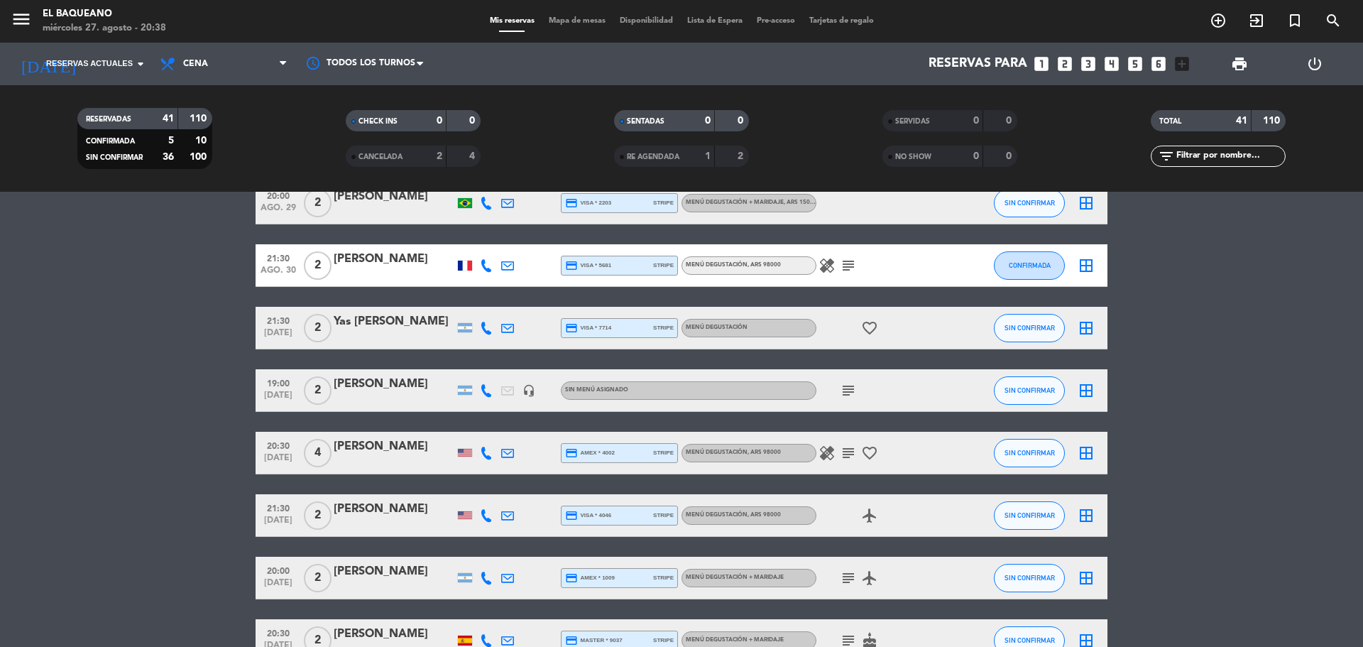
click at [832, 455] on icon "healing" at bounding box center [827, 452] width 17 height 17
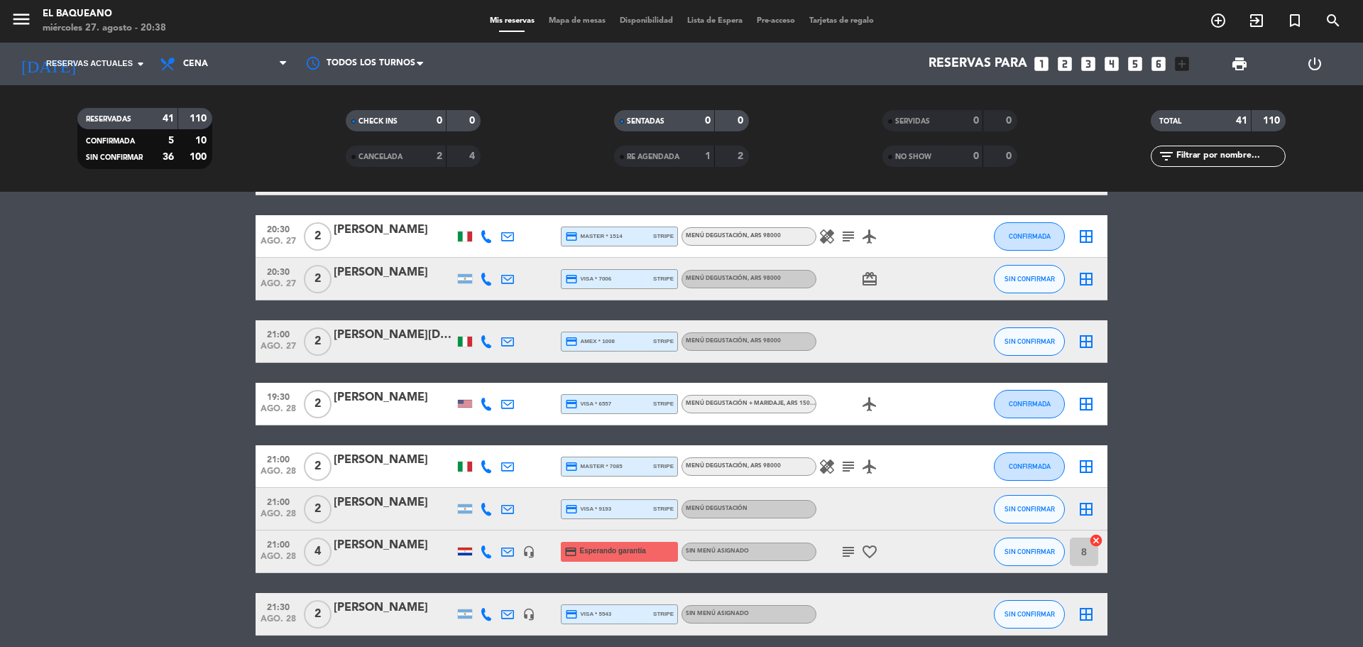
scroll to position [0, 0]
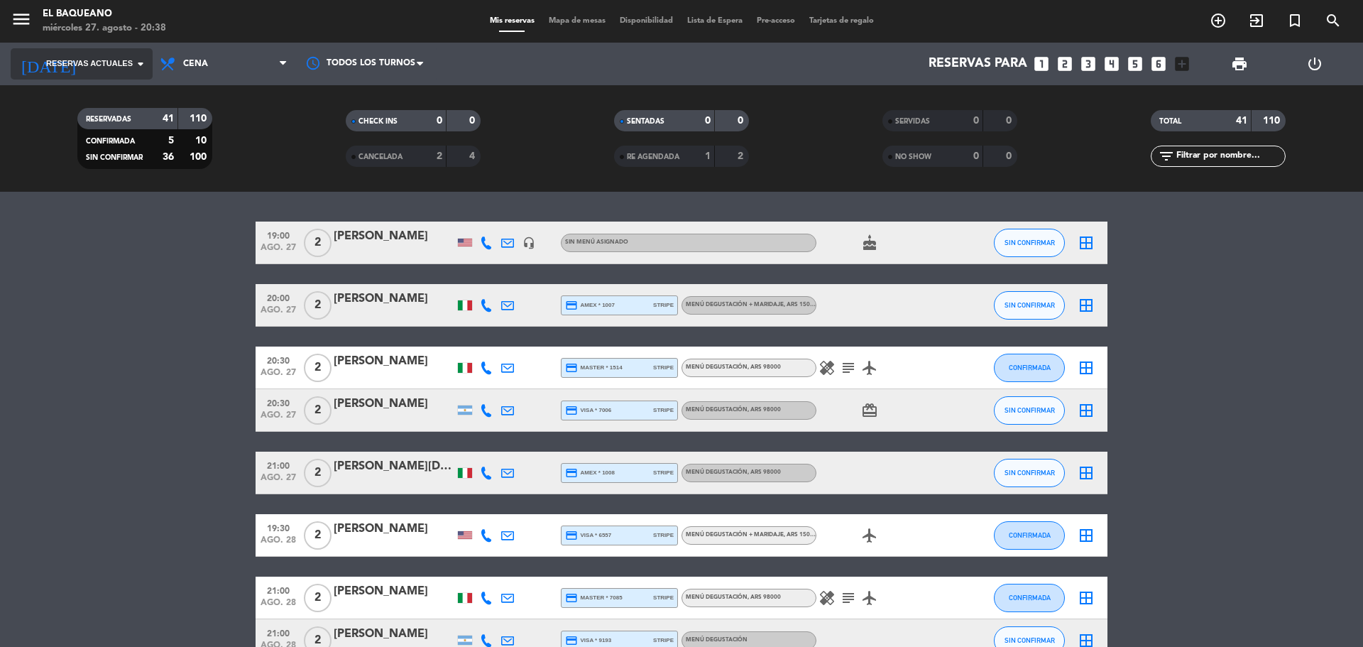
click at [114, 70] on input at bounding box center [168, 64] width 165 height 28
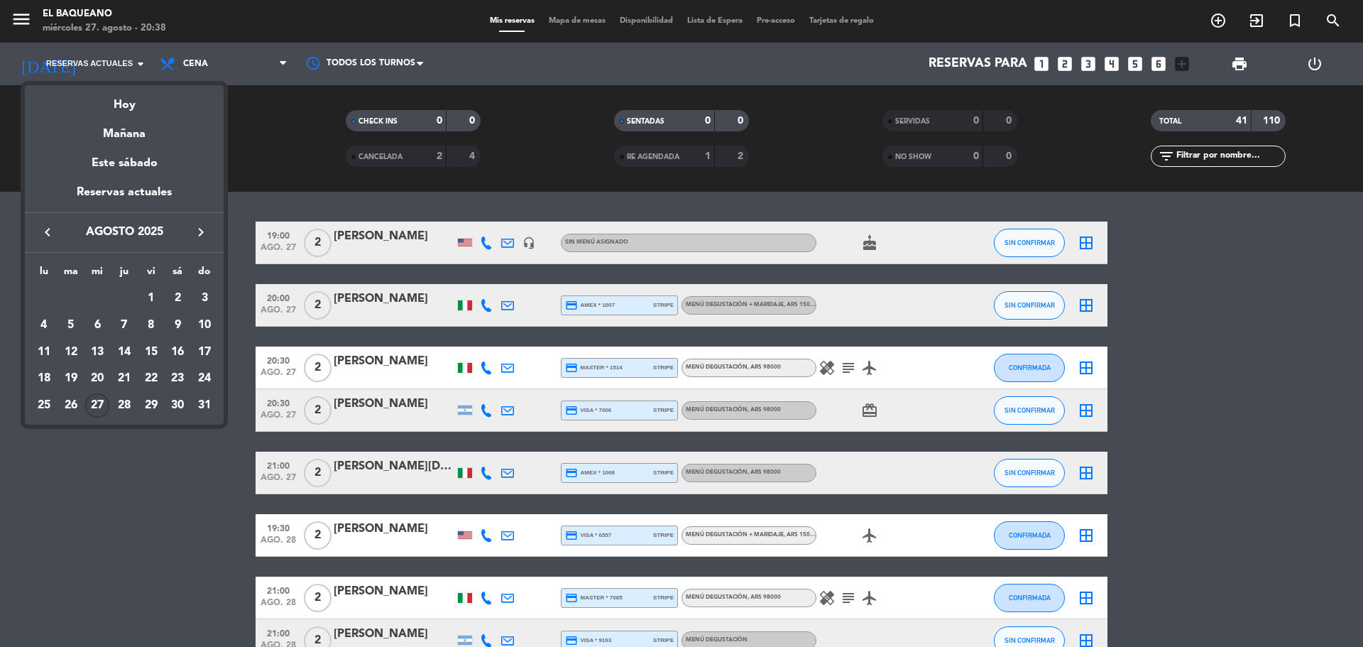
click at [101, 405] on div "27" at bounding box center [97, 405] width 24 height 24
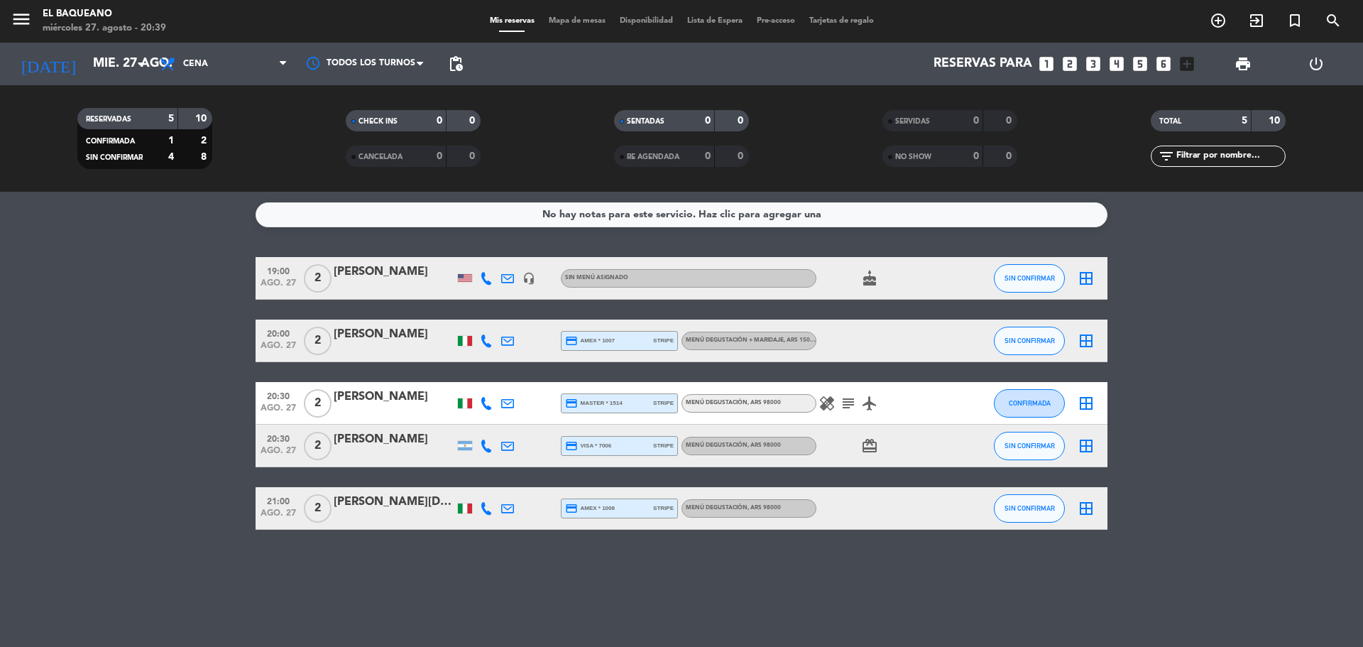
click at [222, 319] on bookings-row "19:00 ago. 27 2 [PERSON_NAME] headset_mic Sin menú asignado cake SIN CONFIRMAR …" at bounding box center [681, 393] width 1363 height 273
click at [130, 74] on input "mié. 27 ago." at bounding box center [168, 64] width 165 height 28
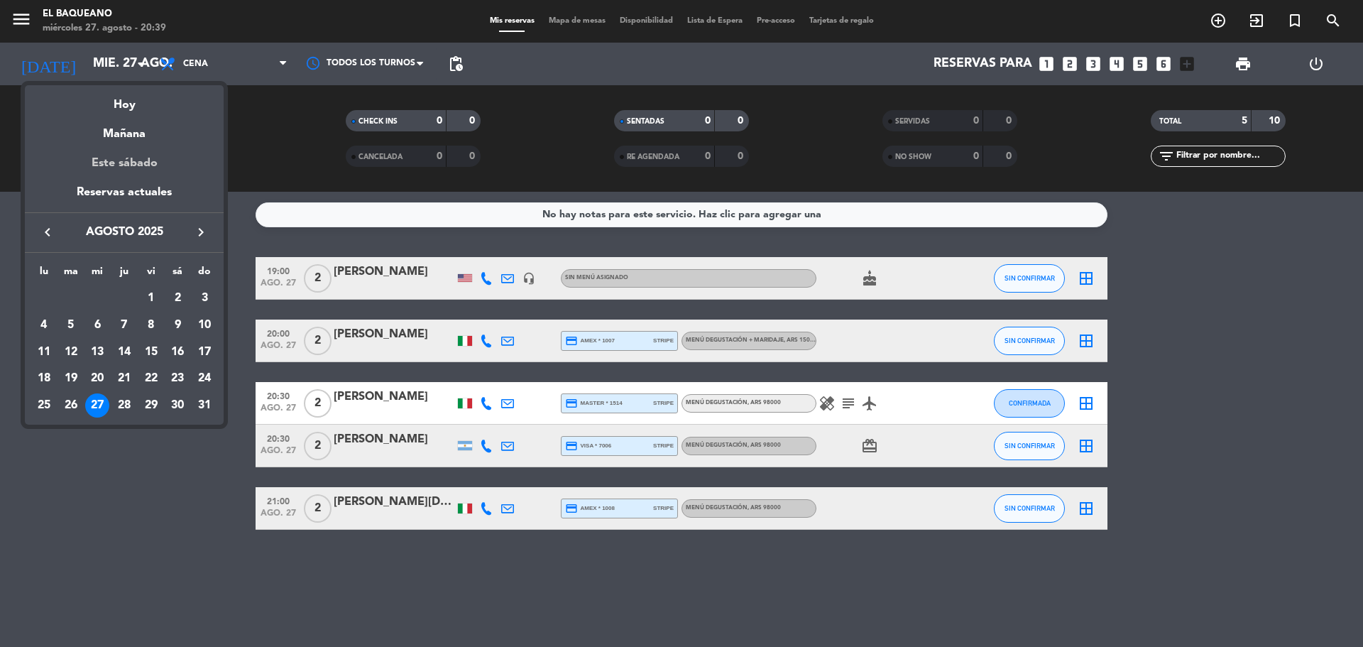
click at [141, 168] on div "Este sábado" at bounding box center [124, 163] width 199 height 40
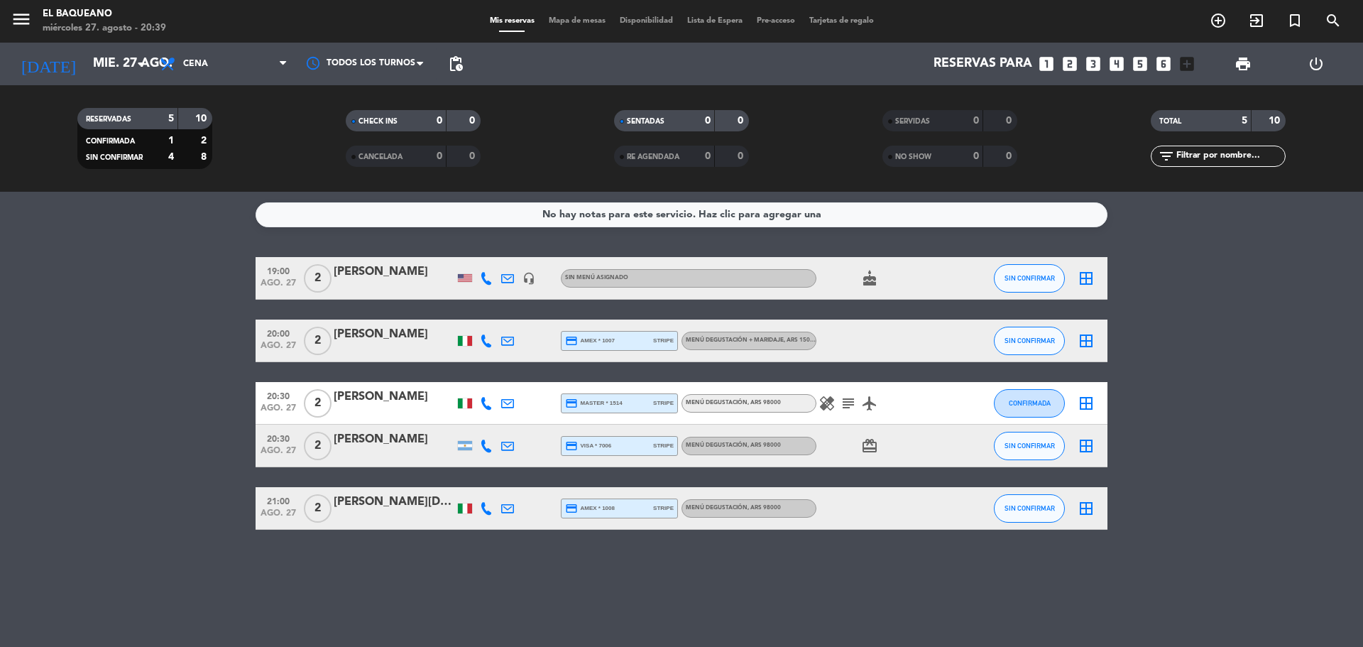
type input "sáb. 30 ago."
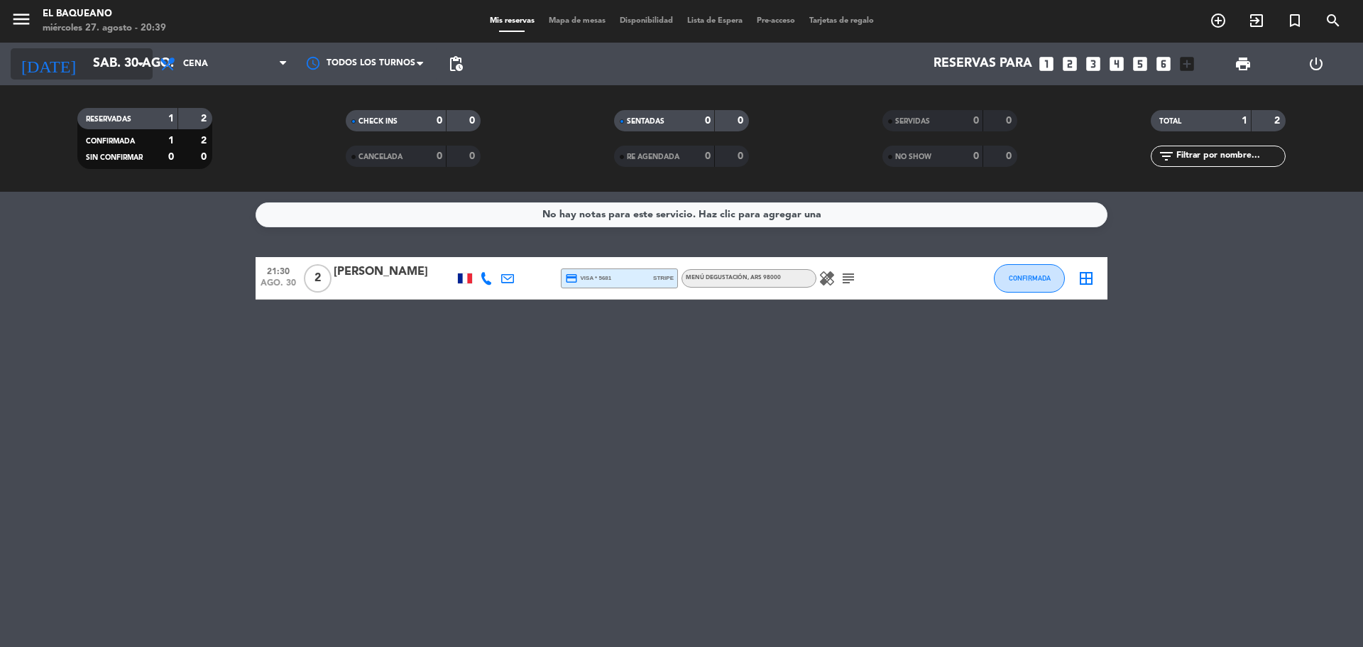
click at [111, 57] on input "sáb. 30 ago." at bounding box center [168, 64] width 165 height 28
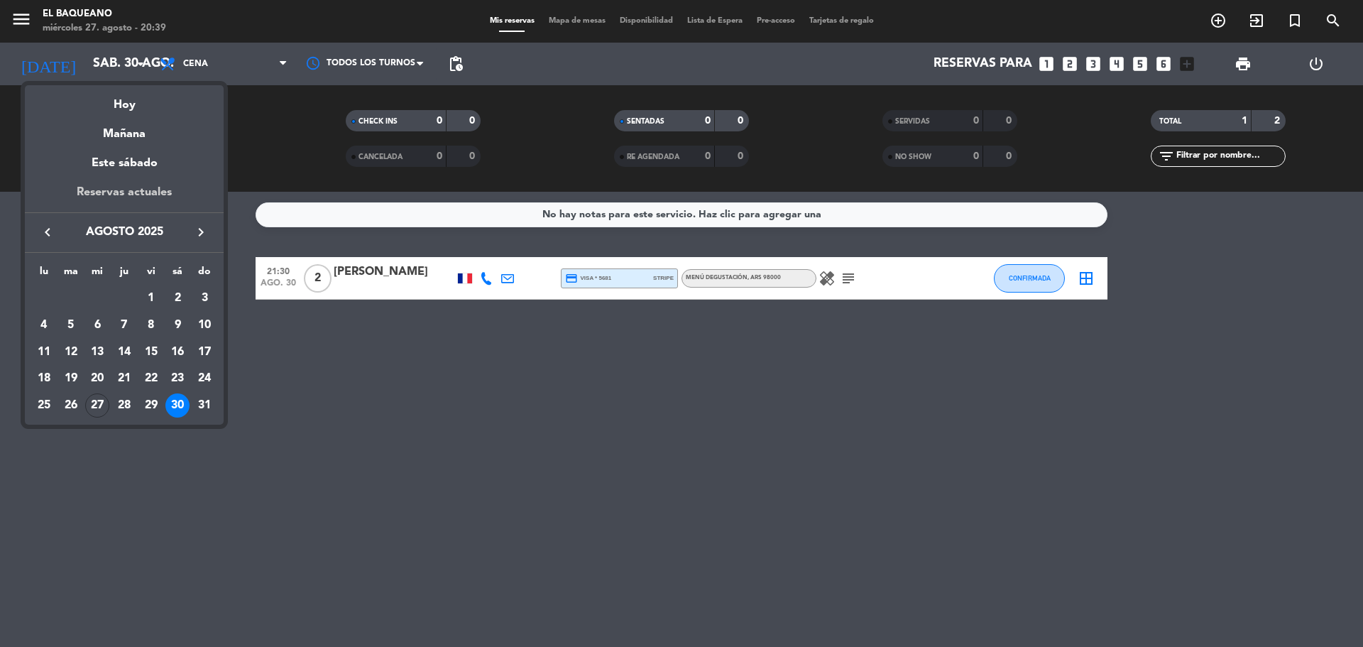
click at [135, 195] on div "Reservas actuales" at bounding box center [124, 197] width 199 height 29
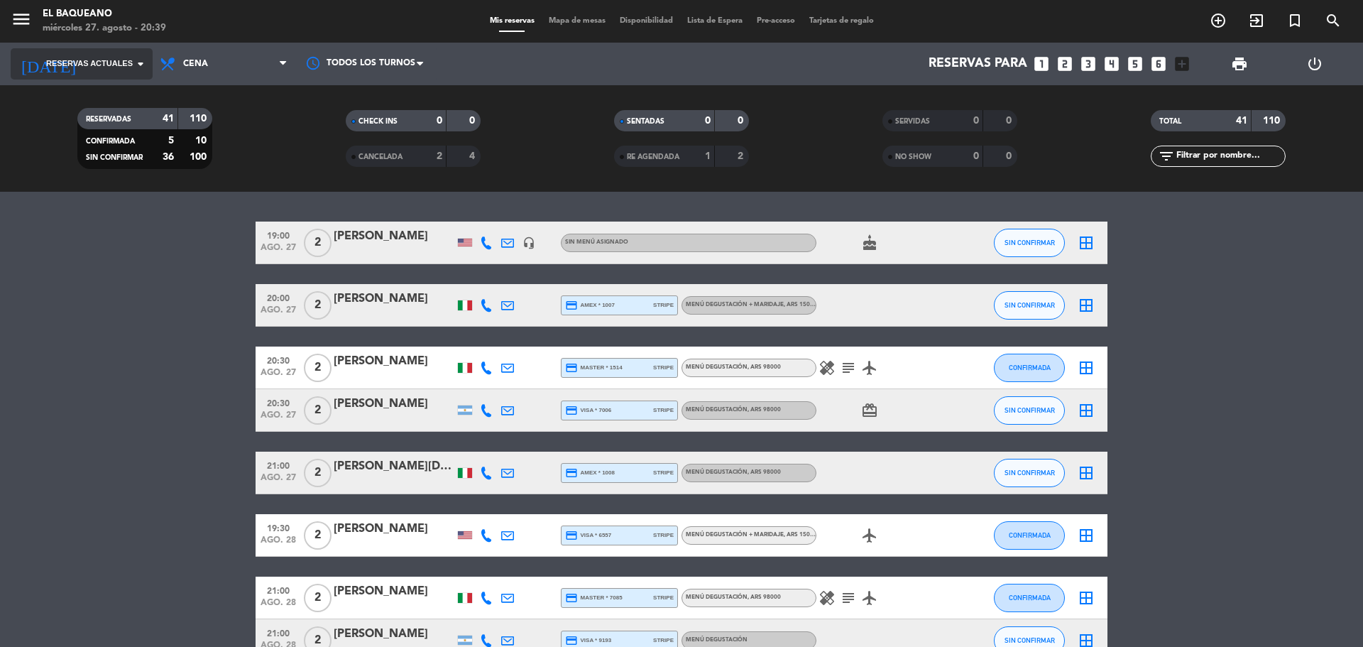
click at [133, 68] on icon "arrow_drop_down" at bounding box center [140, 63] width 17 height 17
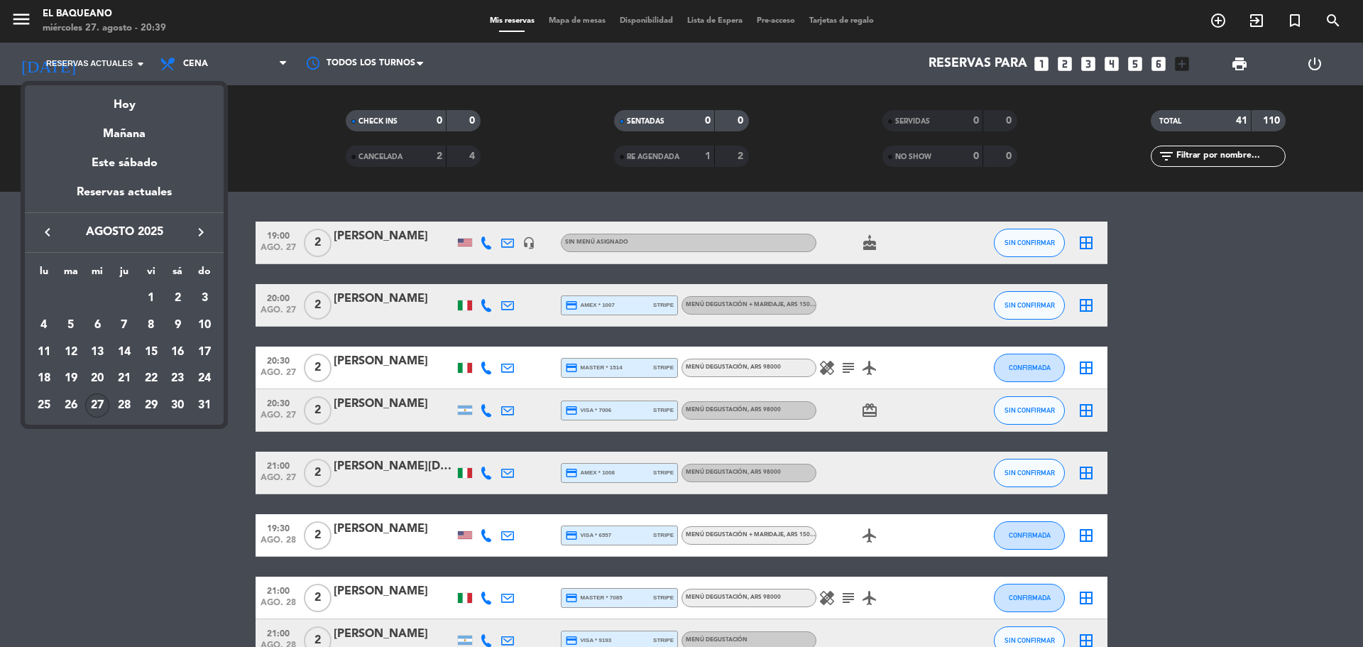
click at [101, 407] on div "27" at bounding box center [97, 405] width 24 height 24
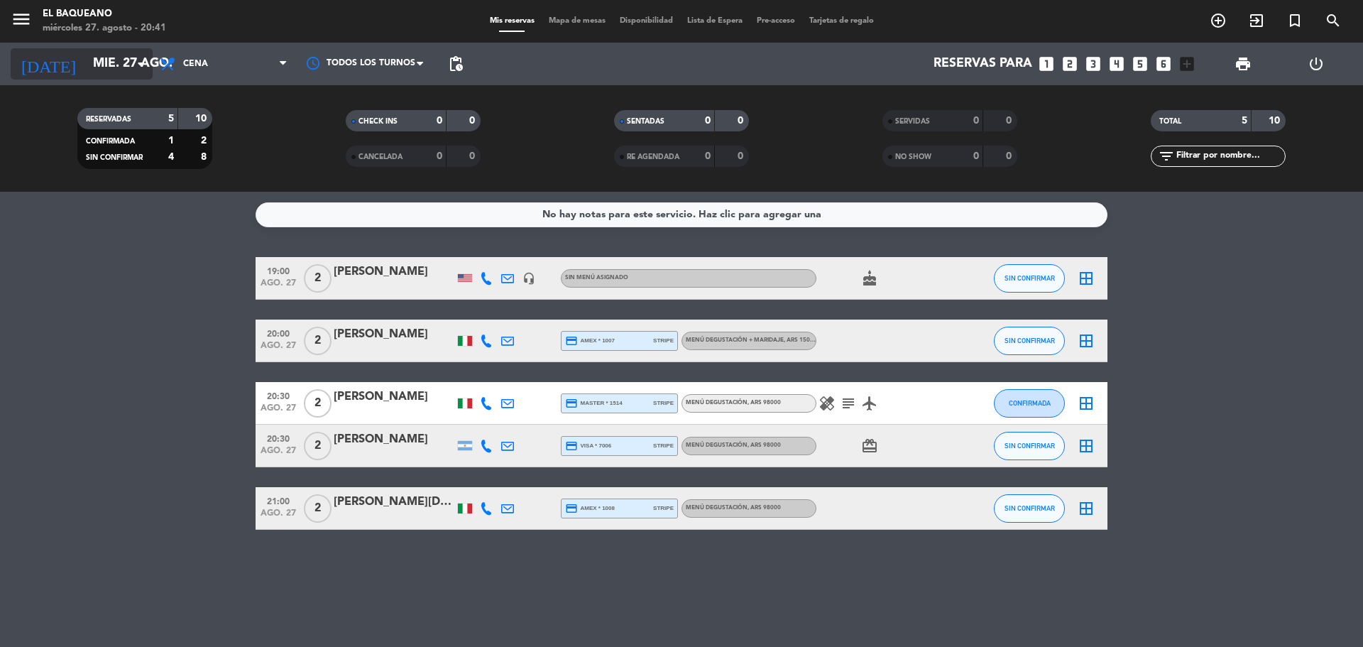
click at [88, 71] on input "mié. 27 ago." at bounding box center [168, 64] width 165 height 28
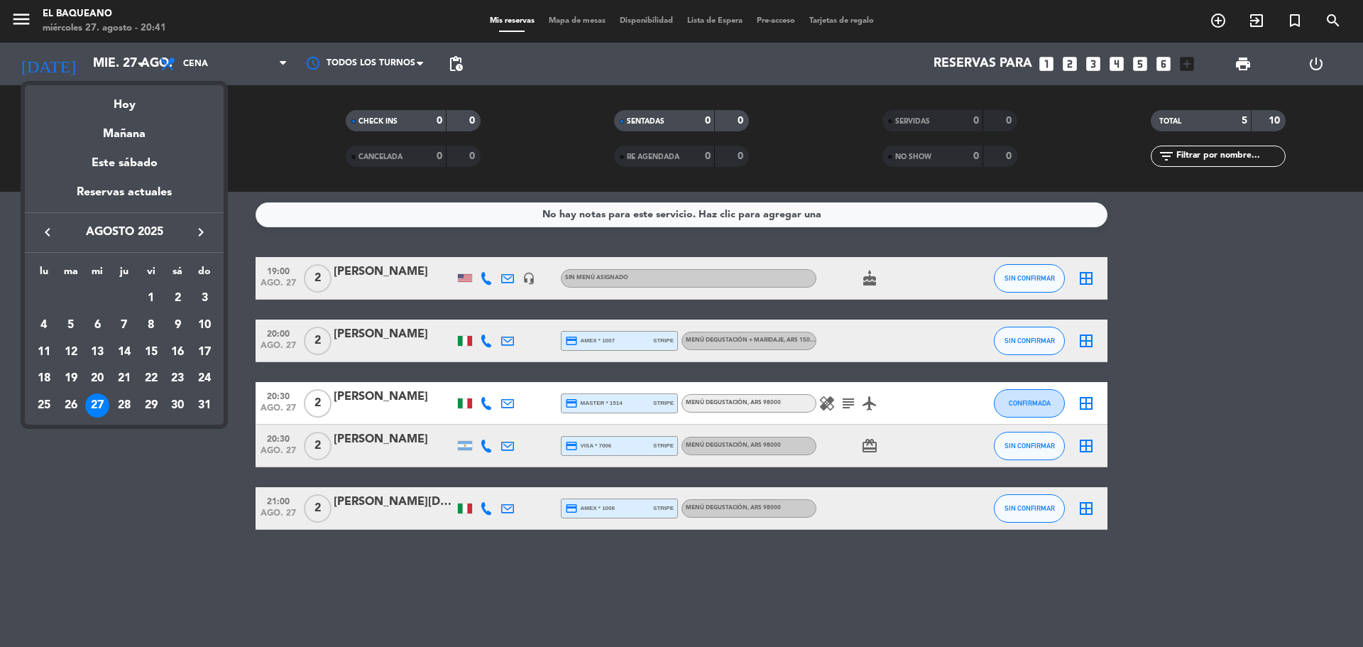
click at [204, 231] on icon "keyboard_arrow_right" at bounding box center [200, 232] width 17 height 17
click at [199, 235] on icon "keyboard_arrow_right" at bounding box center [200, 232] width 17 height 17
click at [52, 226] on icon "keyboard_arrow_left" at bounding box center [47, 232] width 17 height 17
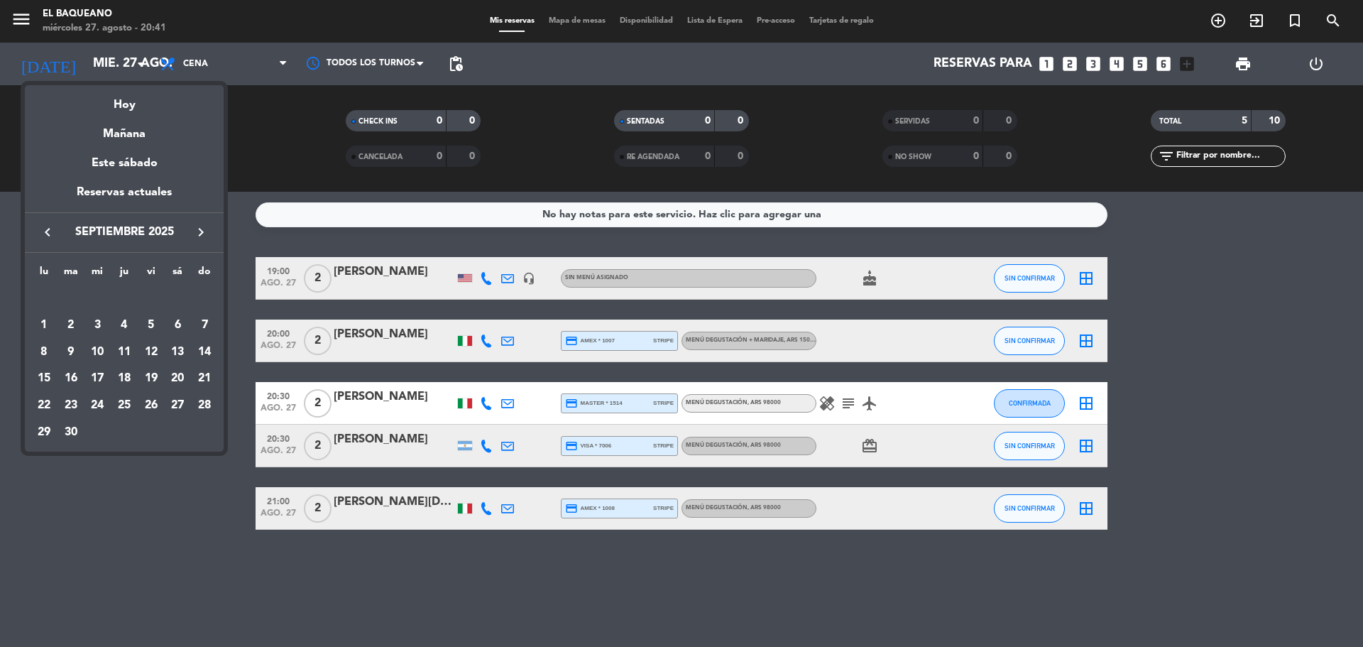
click at [52, 226] on icon "keyboard_arrow_left" at bounding box center [47, 232] width 17 height 17
click at [199, 235] on icon "keyboard_arrow_right" at bounding box center [200, 232] width 17 height 17
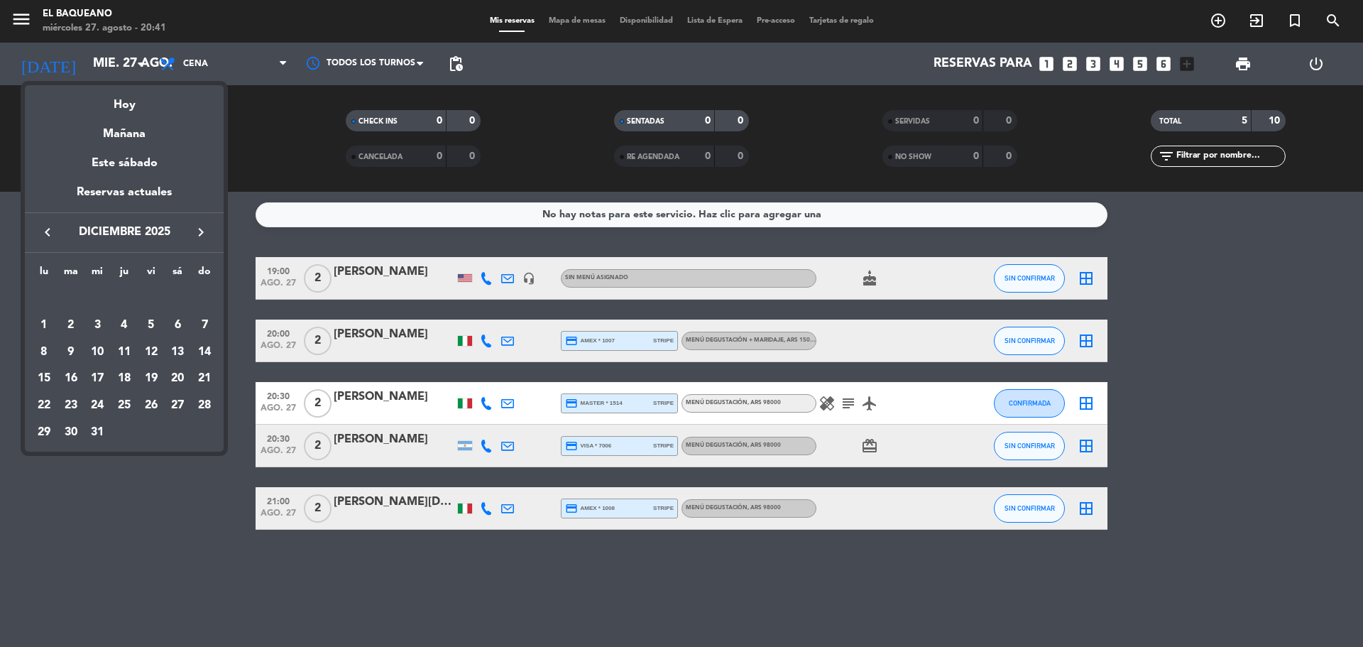
click at [48, 236] on icon "keyboard_arrow_left" at bounding box center [47, 232] width 17 height 17
click at [43, 236] on icon "keyboard_arrow_left" at bounding box center [47, 232] width 17 height 17
click at [42, 237] on icon "keyboard_arrow_left" at bounding box center [47, 232] width 17 height 17
click at [47, 238] on icon "keyboard_arrow_left" at bounding box center [47, 232] width 17 height 17
click at [204, 229] on icon "keyboard_arrow_right" at bounding box center [200, 232] width 17 height 17
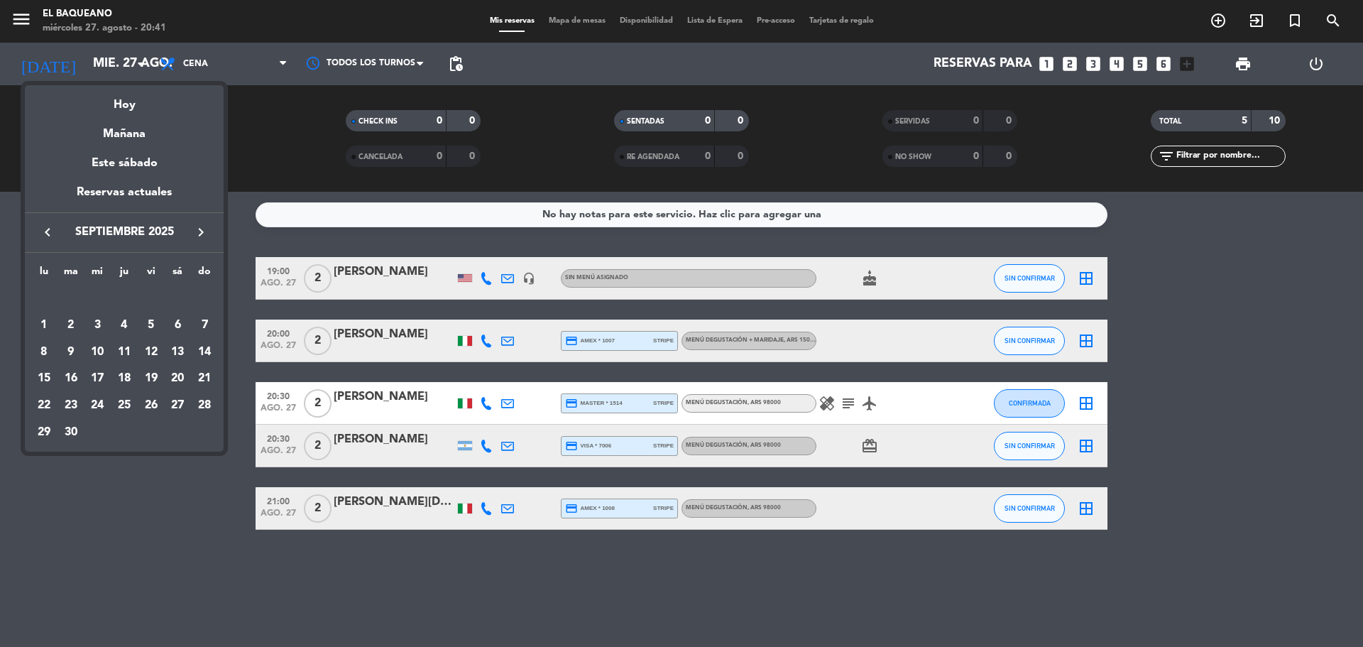
click at [204, 229] on icon "keyboard_arrow_right" at bounding box center [200, 232] width 17 height 17
click at [201, 398] on div "26" at bounding box center [204, 405] width 24 height 24
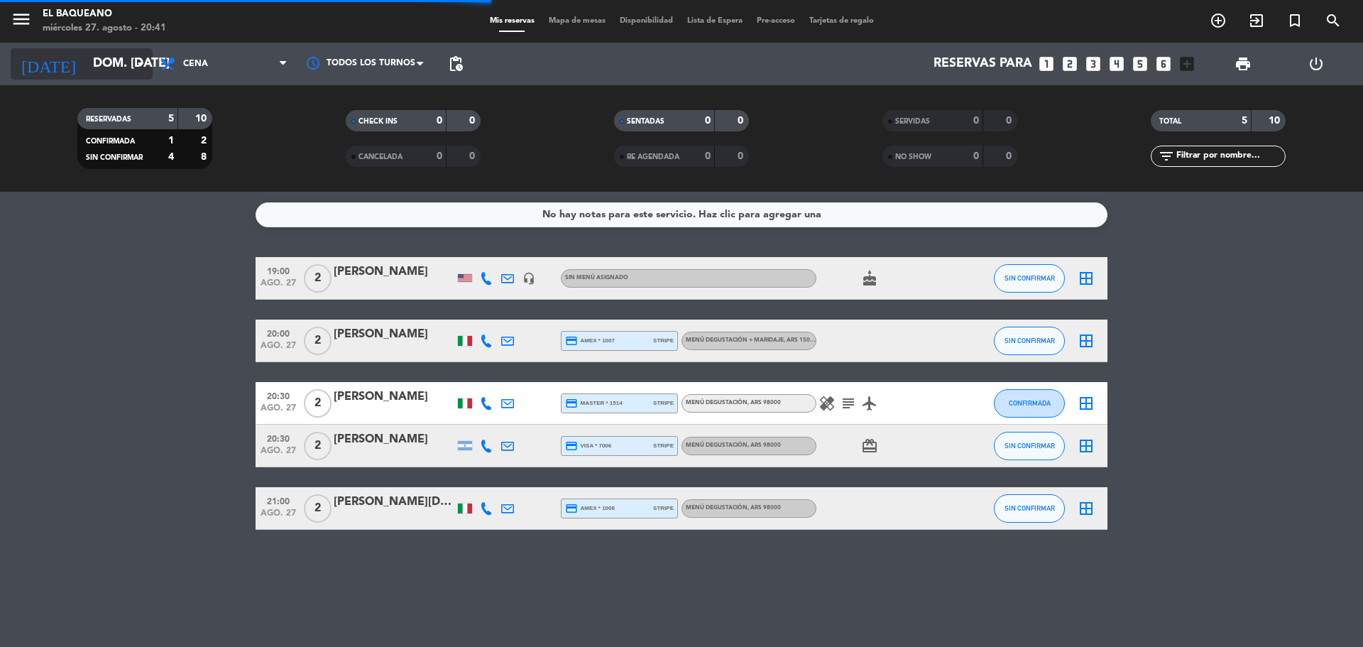
click at [104, 77] on input "dom. [DATE]" at bounding box center [168, 64] width 165 height 28
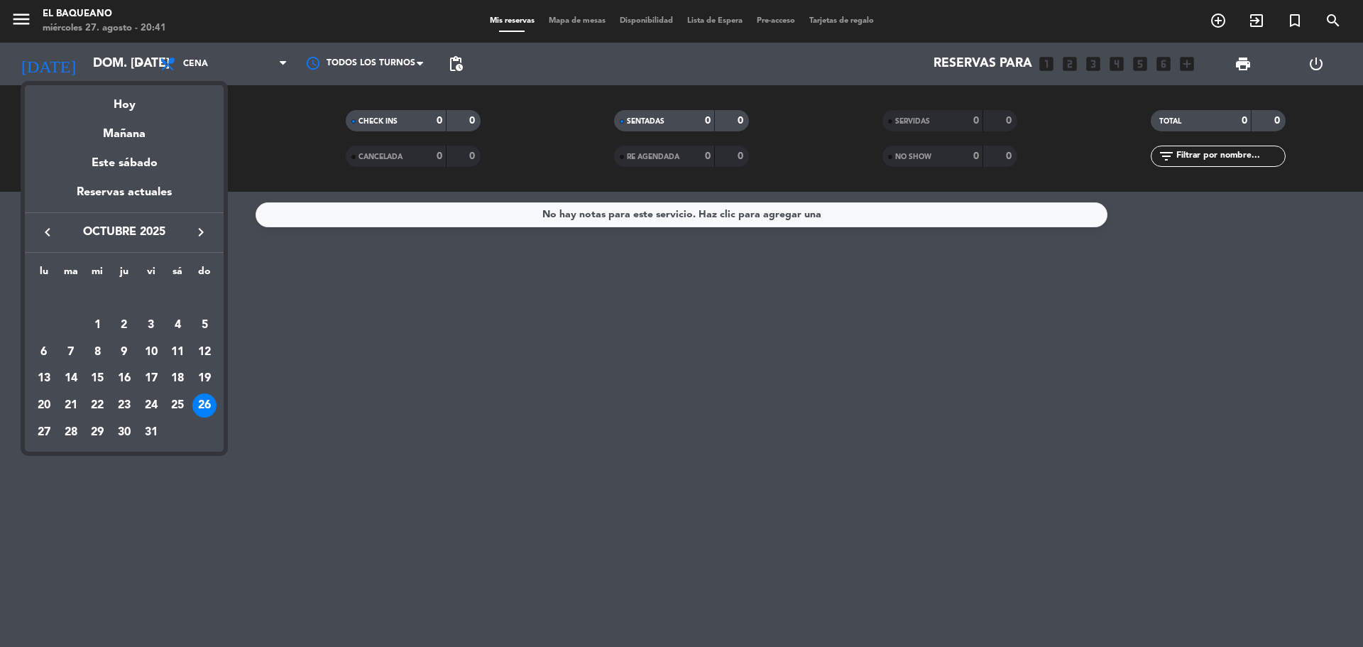
click at [49, 235] on icon "keyboard_arrow_left" at bounding box center [47, 232] width 17 height 17
click at [193, 228] on icon "keyboard_arrow_right" at bounding box center [200, 232] width 17 height 17
click at [97, 398] on div "27" at bounding box center [97, 405] width 24 height 24
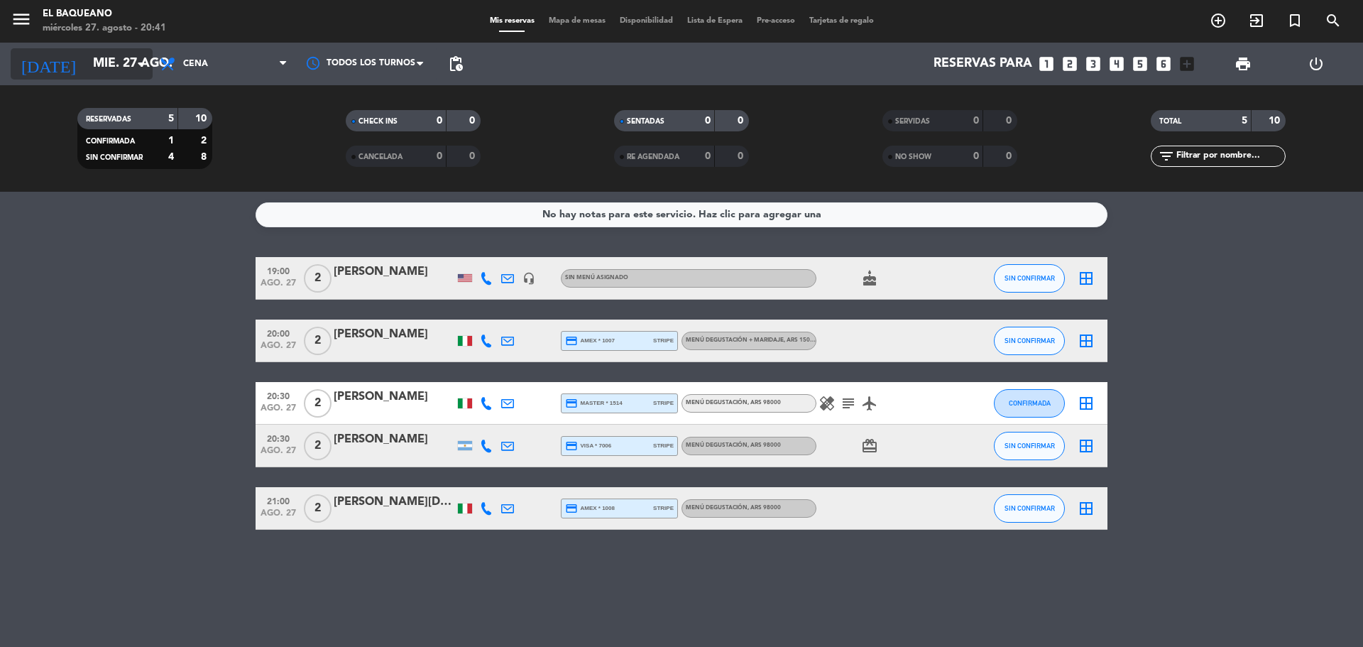
click at [95, 49] on div "[DATE] mié. 27 ago. arrow_drop_down" at bounding box center [82, 63] width 142 height 31
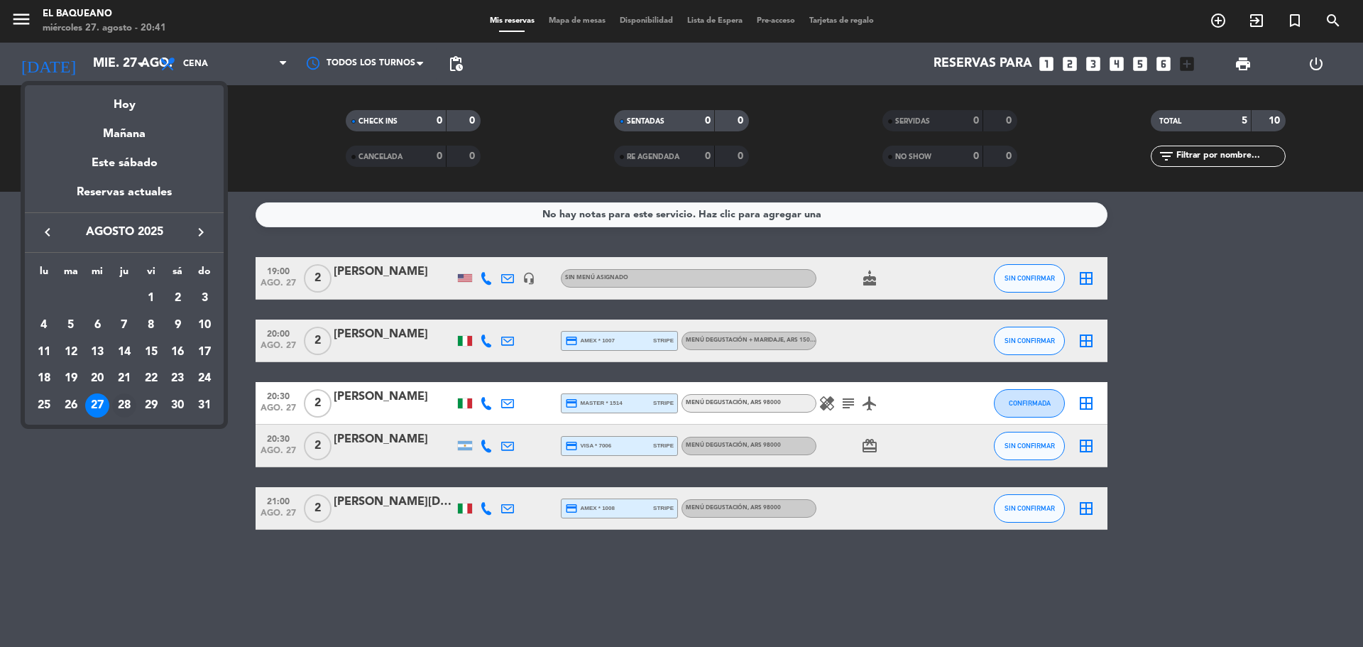
click at [120, 405] on div "28" at bounding box center [124, 405] width 24 height 24
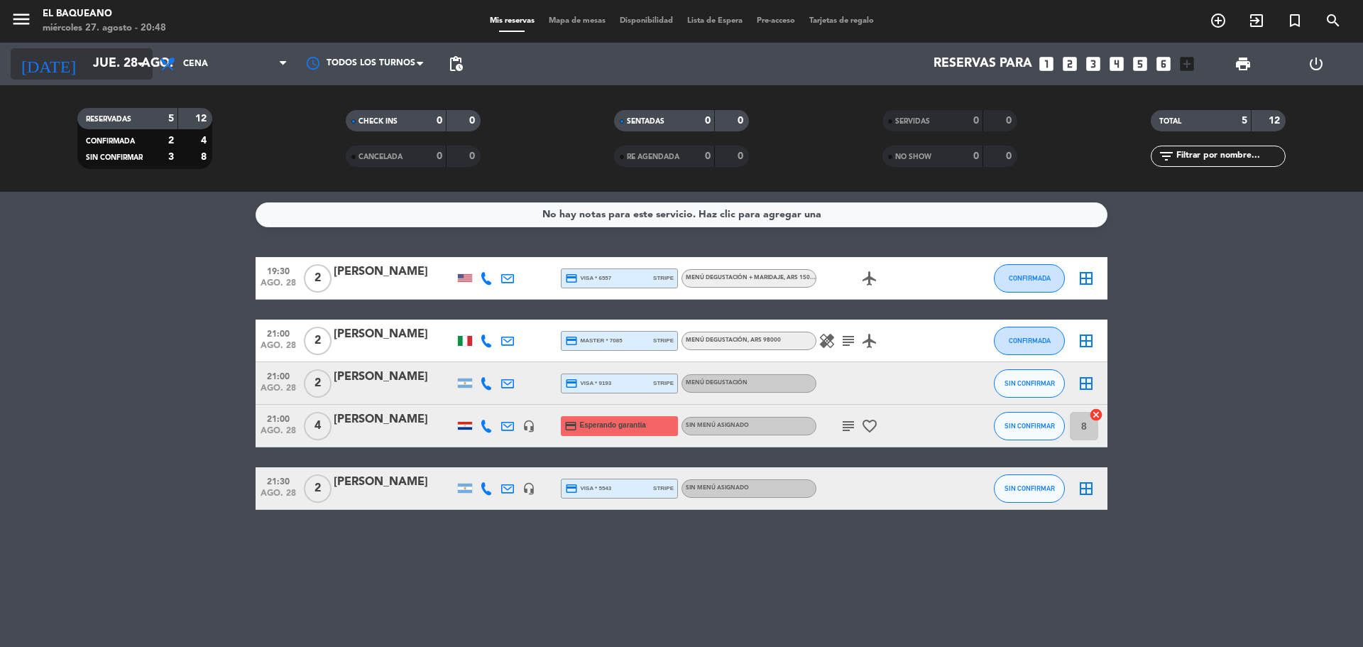
click at [137, 65] on icon "arrow_drop_down" at bounding box center [140, 63] width 17 height 17
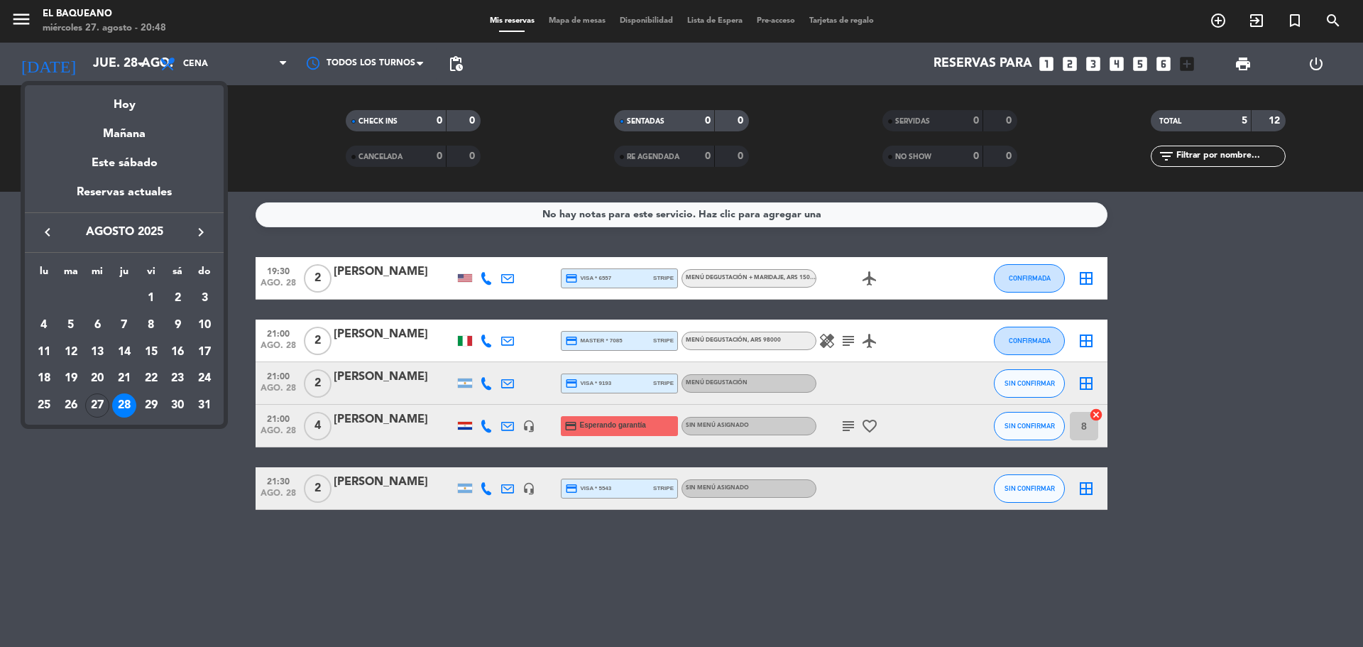
drag, startPoint x: 150, startPoint y: 411, endPoint x: 150, endPoint y: 156, distance: 254.9
click at [150, 407] on div "29" at bounding box center [151, 405] width 24 height 24
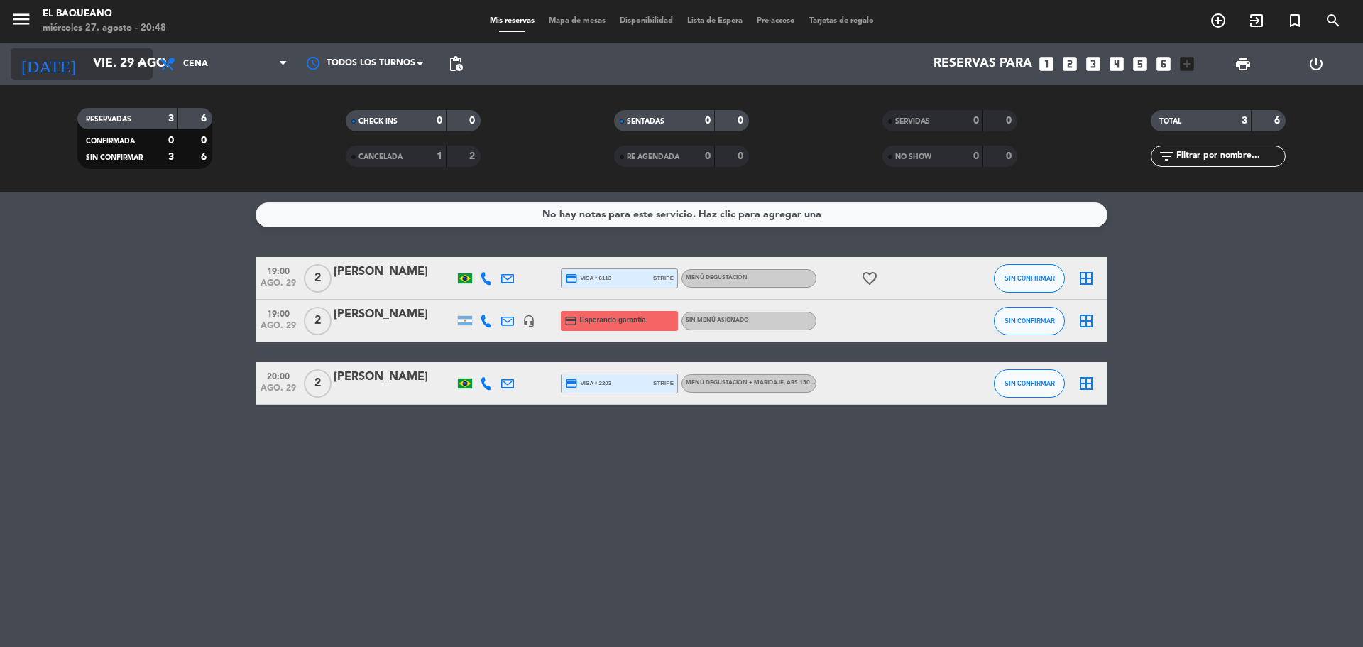
click at [88, 65] on input "vie. 29 ago." at bounding box center [168, 64] width 165 height 28
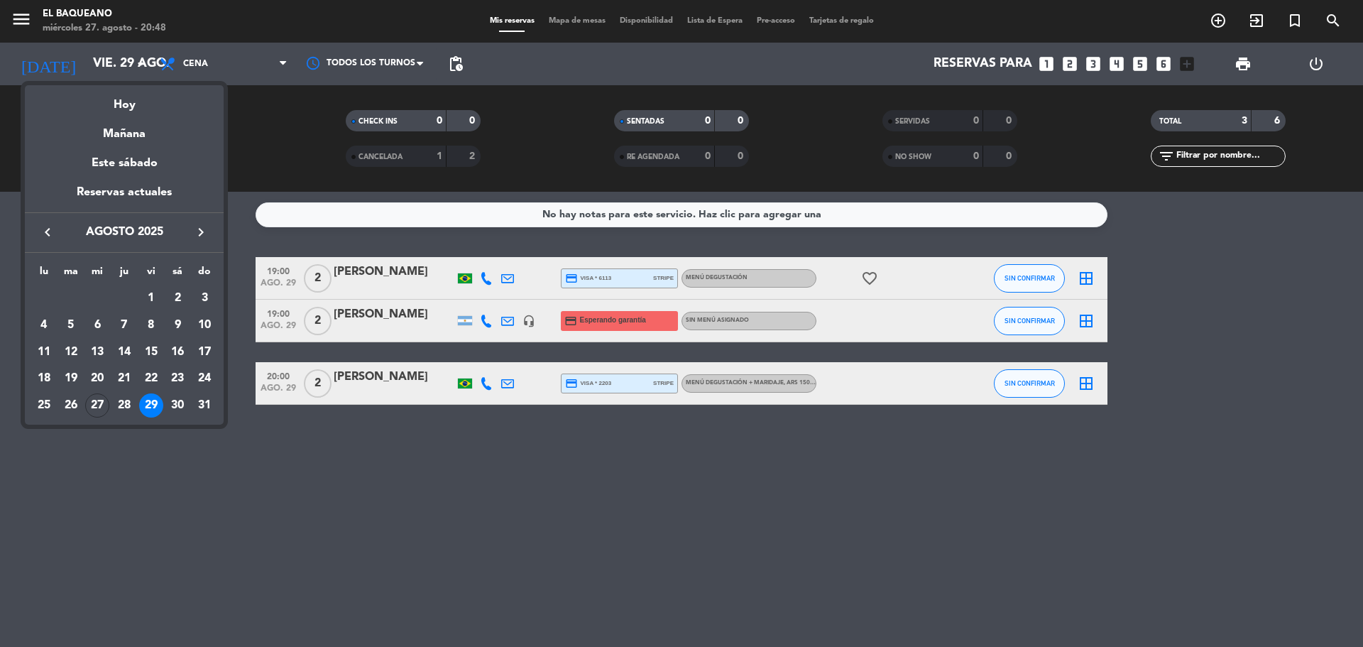
click at [175, 401] on div "30" at bounding box center [177, 405] width 24 height 24
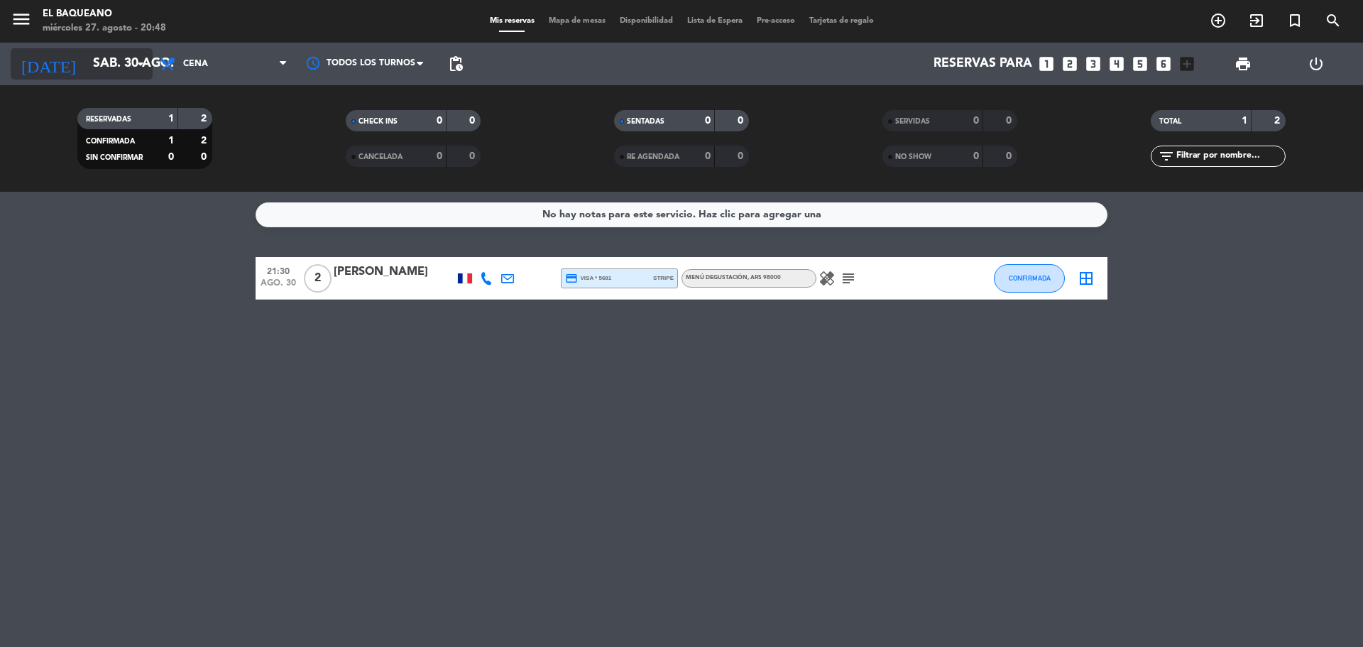
click at [104, 66] on input "sáb. 30 ago." at bounding box center [168, 64] width 165 height 28
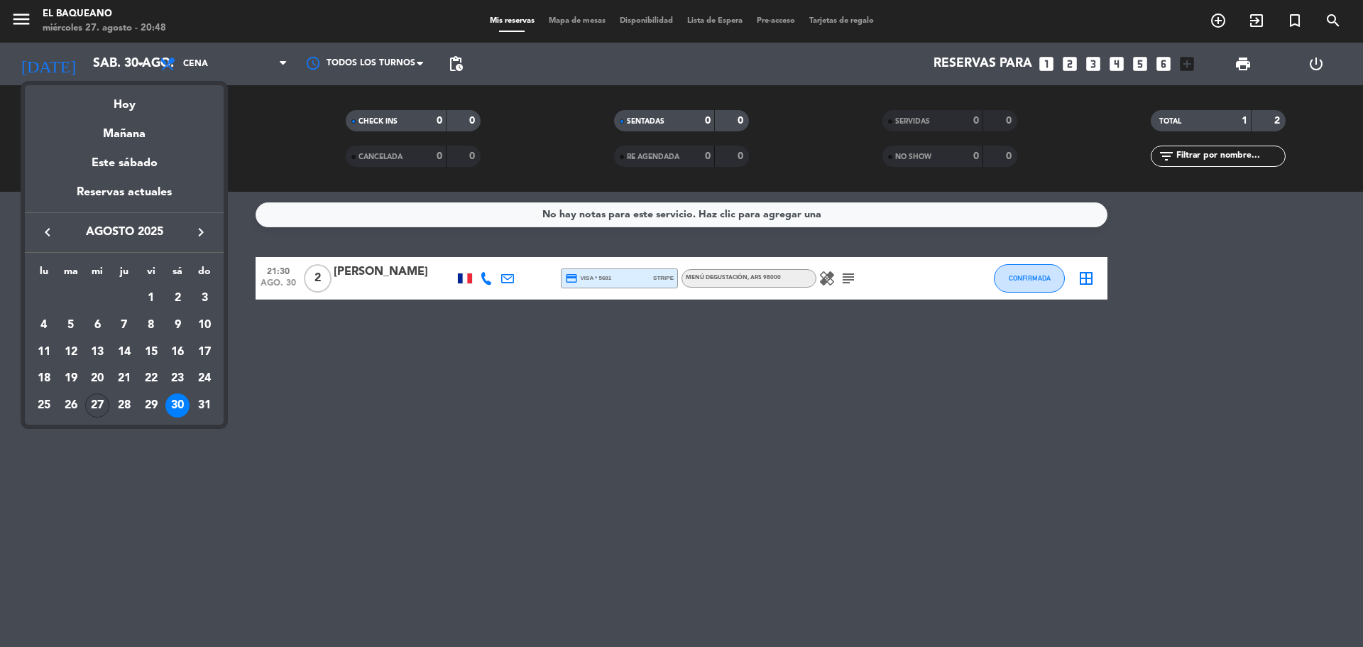
click at [104, 408] on div "27" at bounding box center [97, 405] width 24 height 24
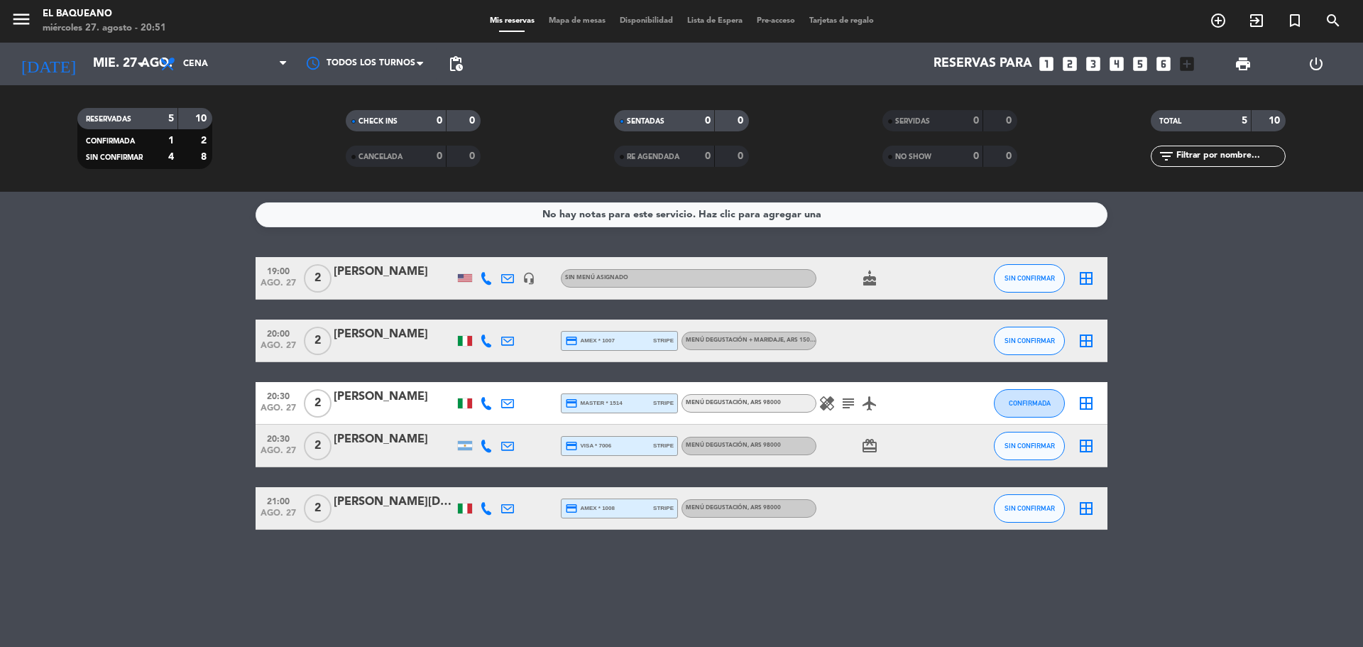
click at [385, 155] on span "CANCELADA" at bounding box center [381, 156] width 44 height 7
drag, startPoint x: 689, startPoint y: 158, endPoint x: 514, endPoint y: 177, distance: 176.5
click at [686, 160] on div "0" at bounding box center [697, 156] width 28 height 16
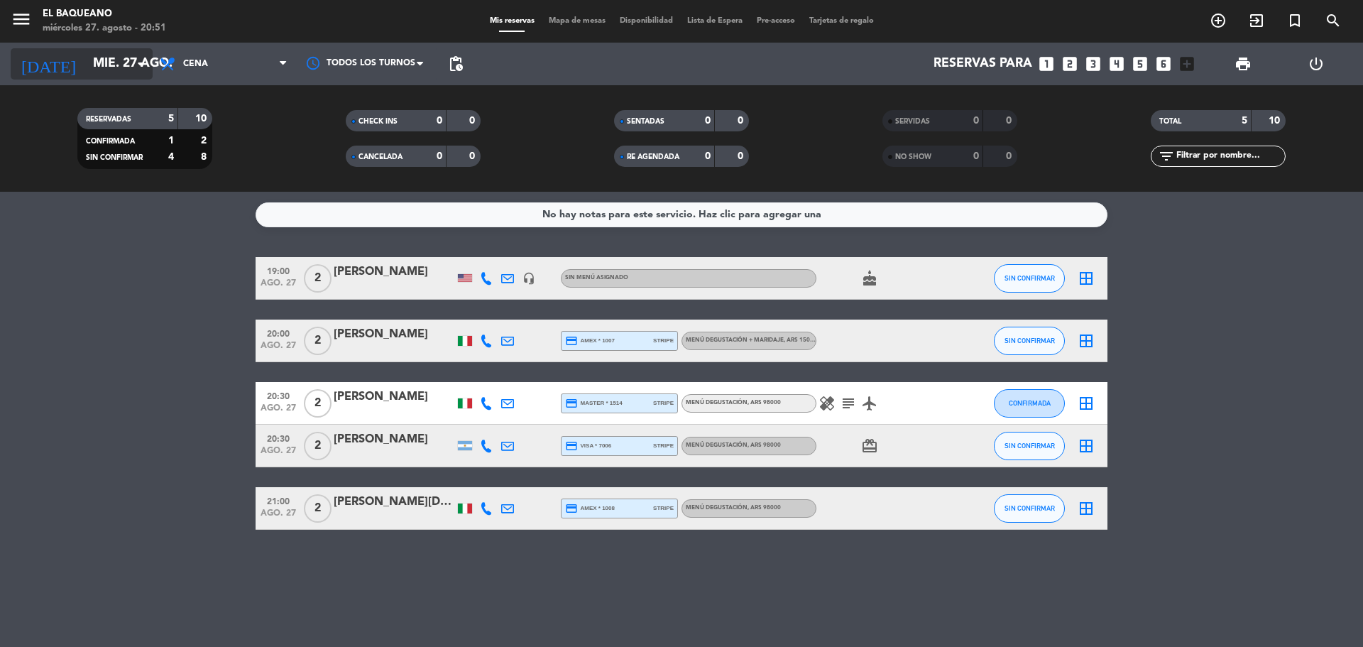
click at [86, 56] on input "mié. 27 ago." at bounding box center [168, 64] width 165 height 28
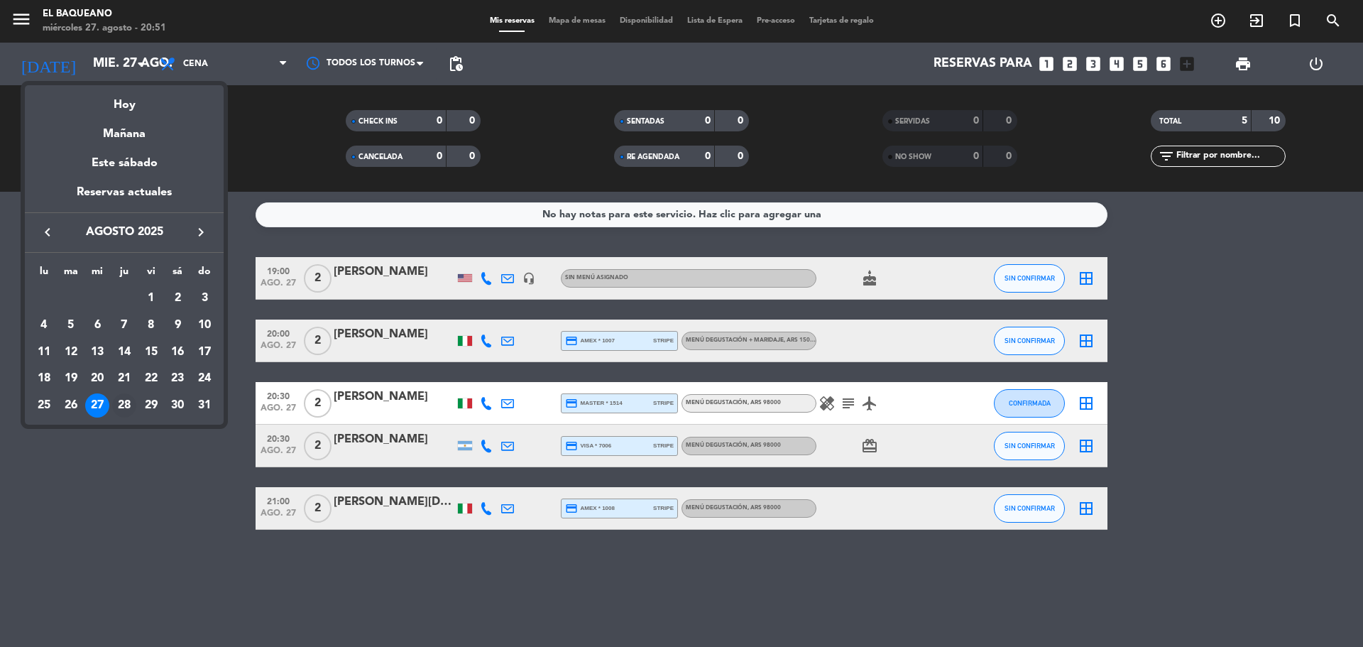
click at [119, 403] on div "28" at bounding box center [124, 405] width 24 height 24
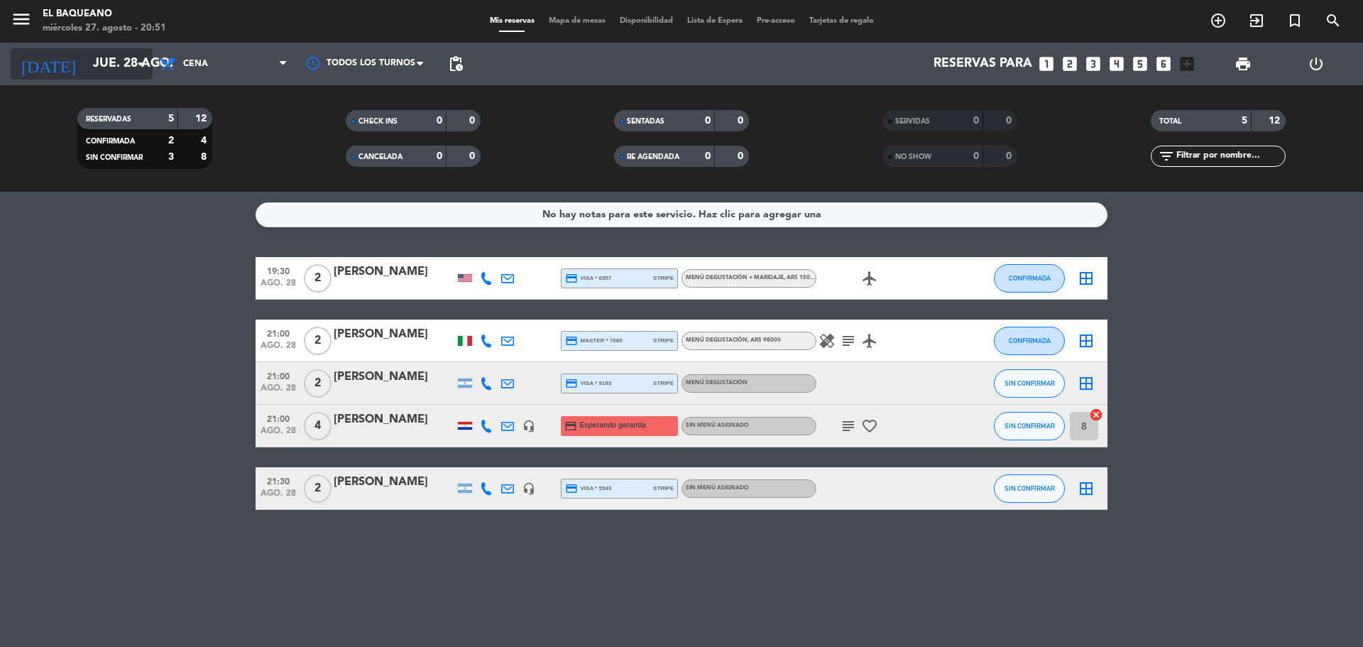
click at [103, 72] on input "jue. 28 ago." at bounding box center [168, 64] width 165 height 28
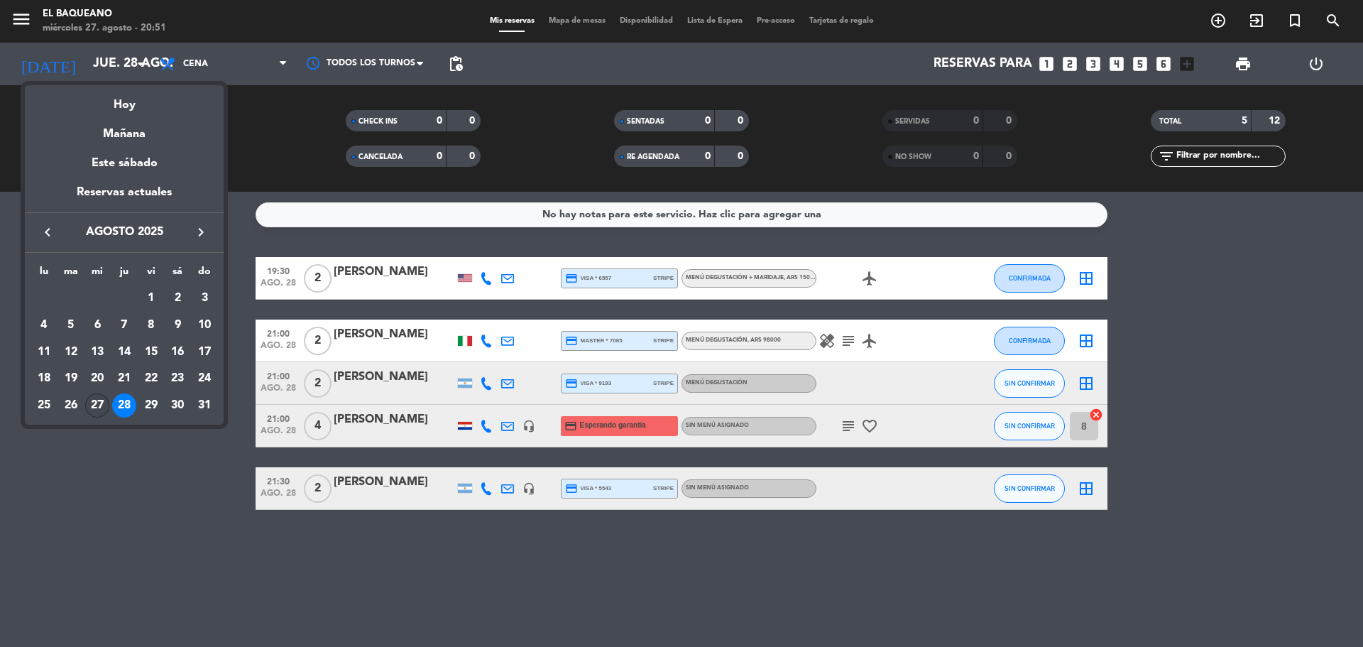
click at [99, 409] on div "27" at bounding box center [97, 405] width 24 height 24
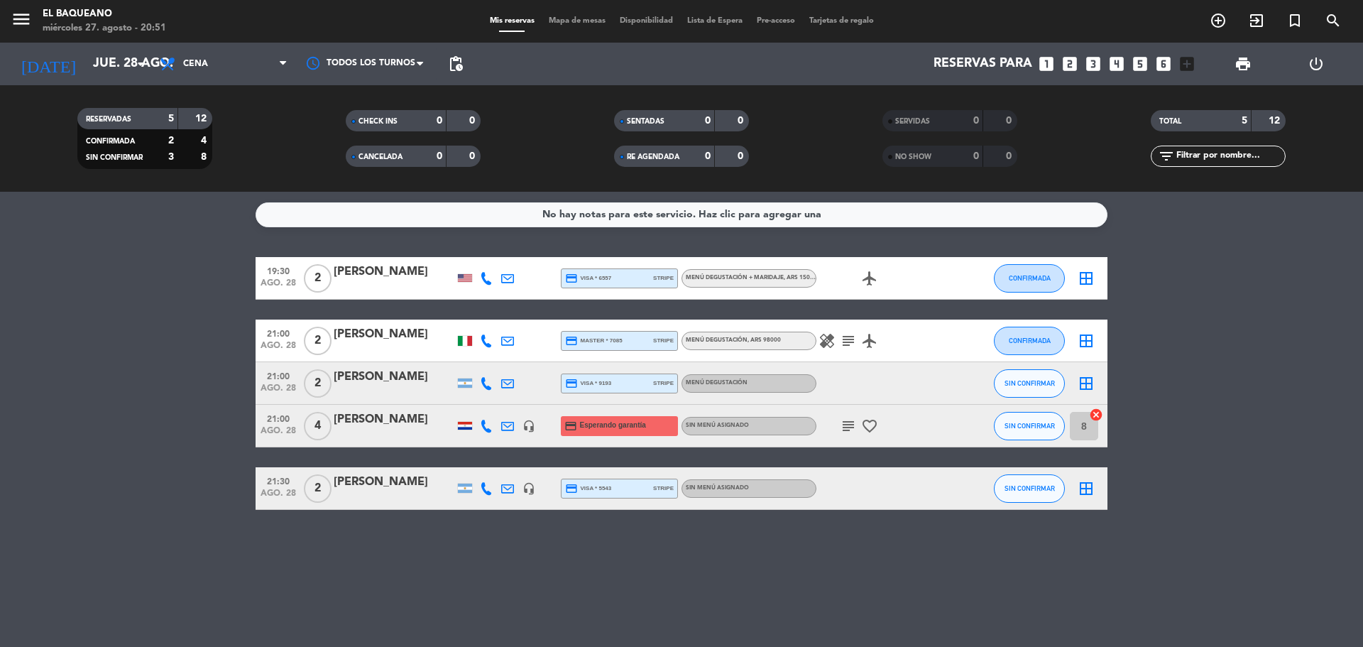
type input "mié. 27 ago."
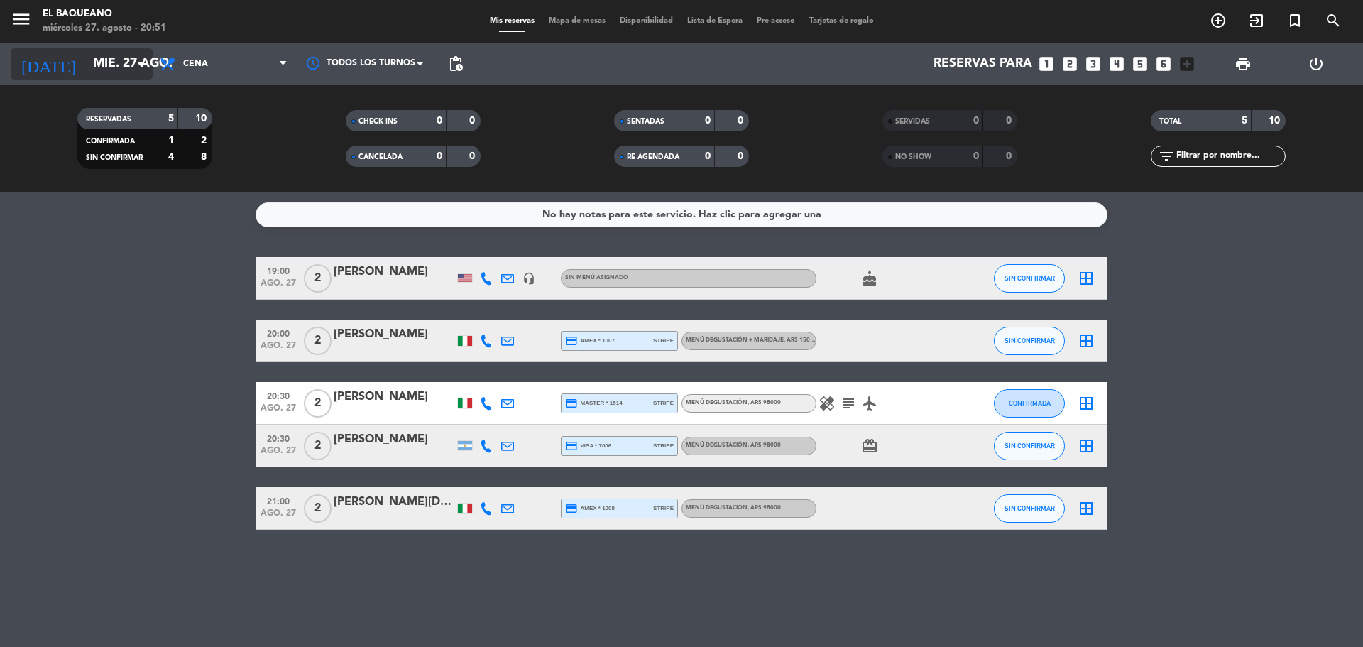
click at [89, 68] on input "mié. 27 ago." at bounding box center [168, 64] width 165 height 28
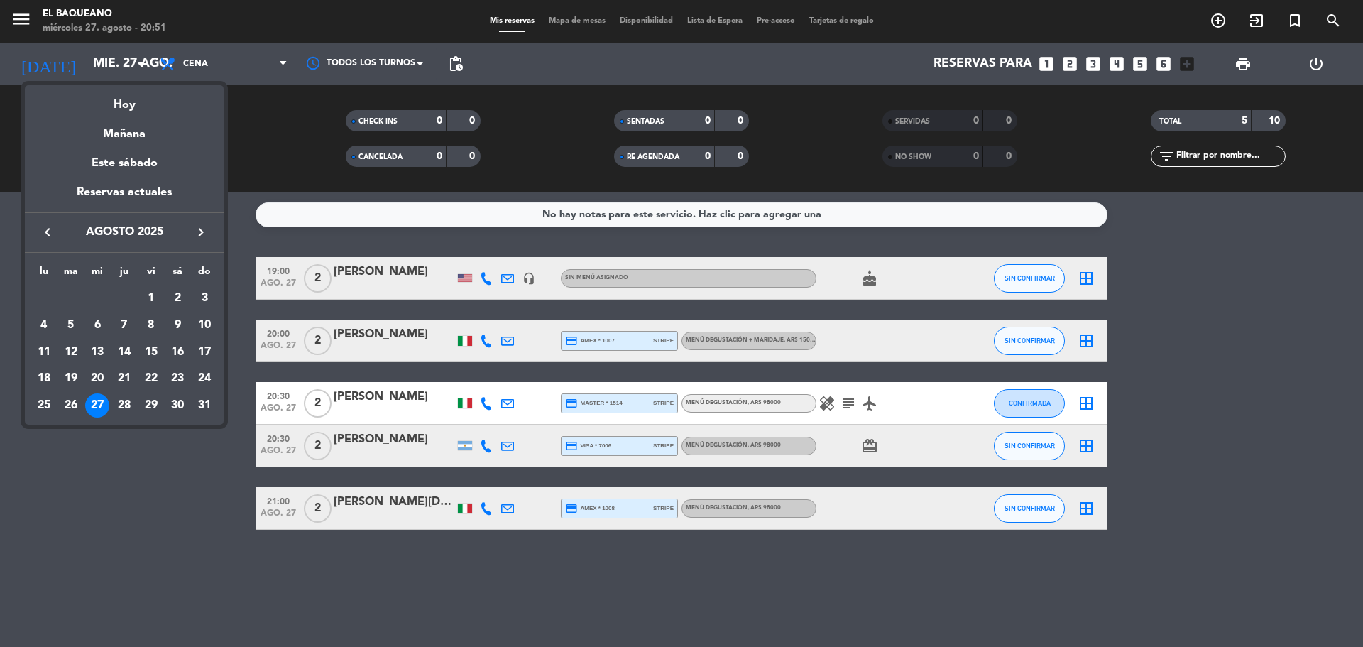
click at [184, 584] on div at bounding box center [681, 323] width 1363 height 647
